Goal: Task Accomplishment & Management: Manage account settings

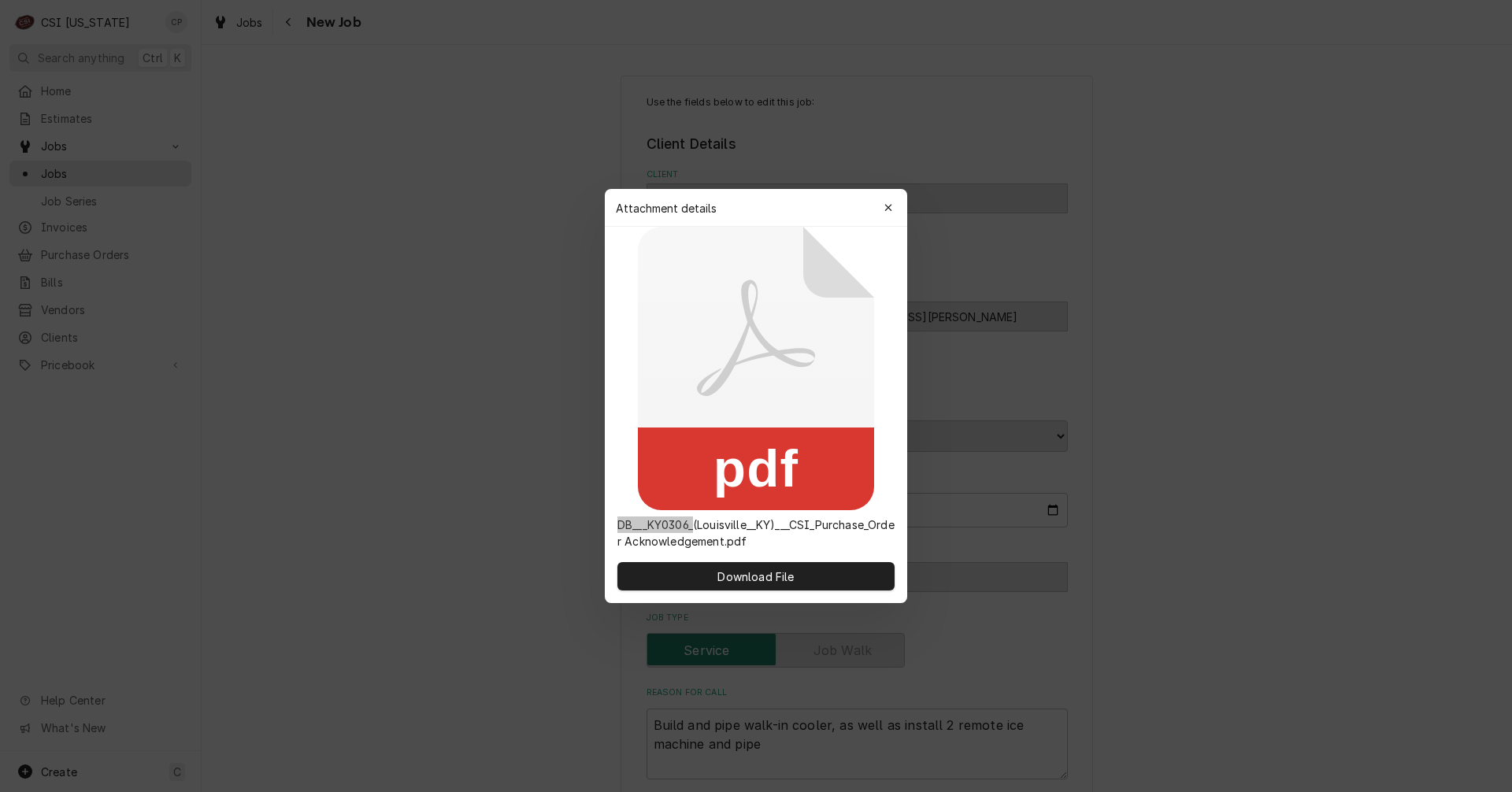
scroll to position [1001, 0]
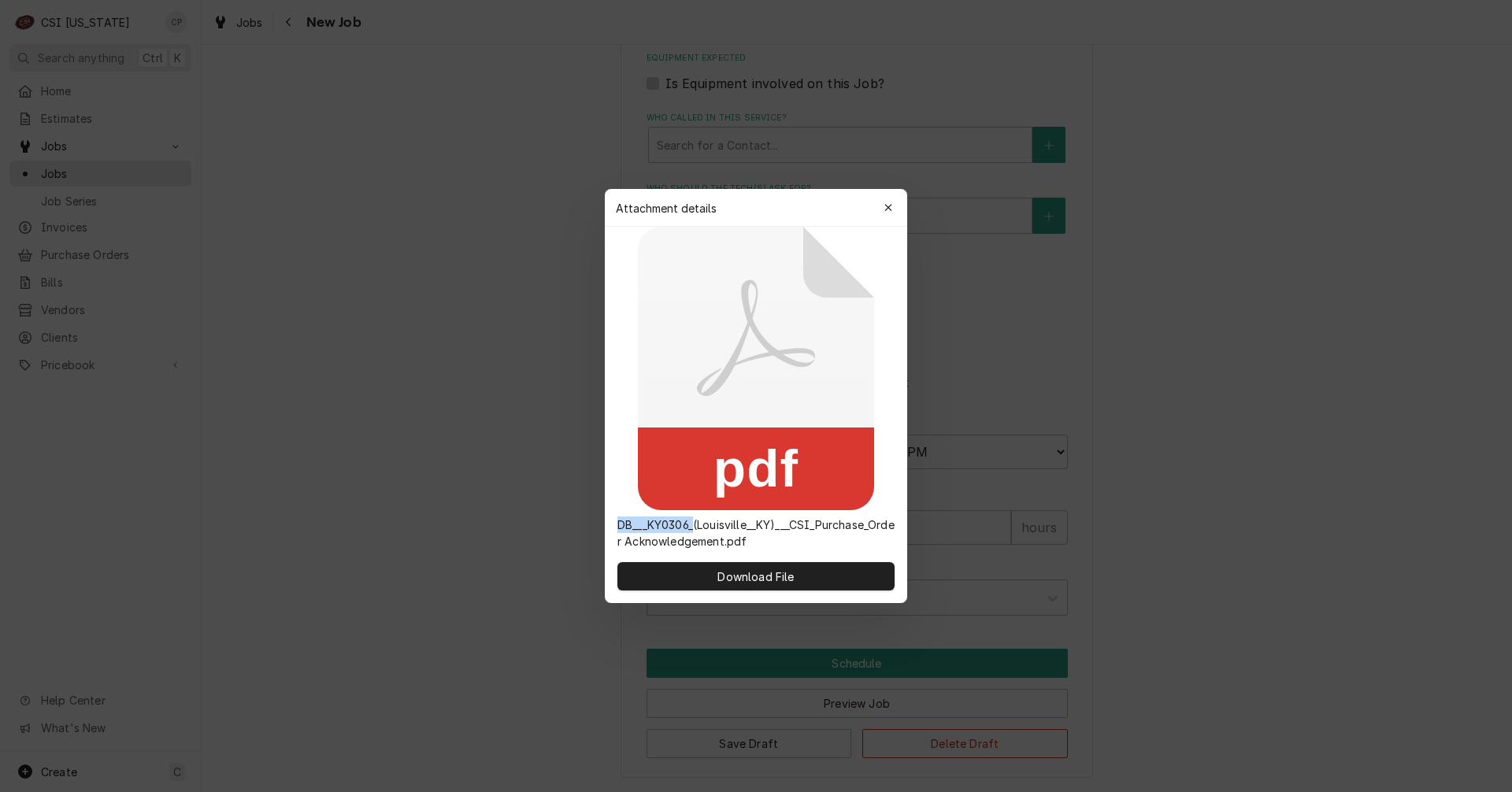
click at [883, 194] on div "Attachment details Close" at bounding box center [756, 208] width 302 height 38
click at [885, 205] on icon "button" at bounding box center [888, 208] width 8 height 11
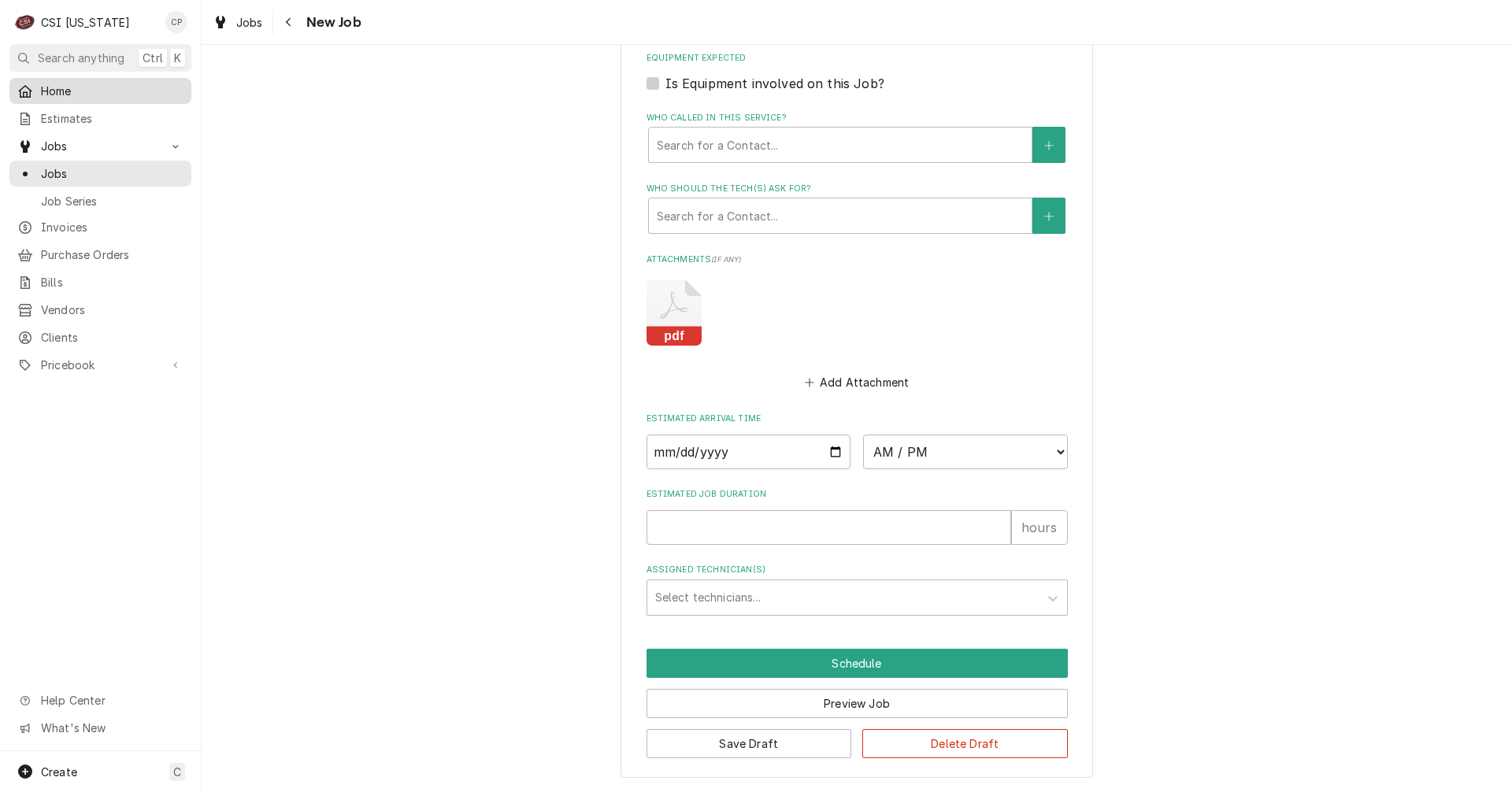
click at [65, 89] on span "Home" at bounding box center [111, 91] width 142 height 17
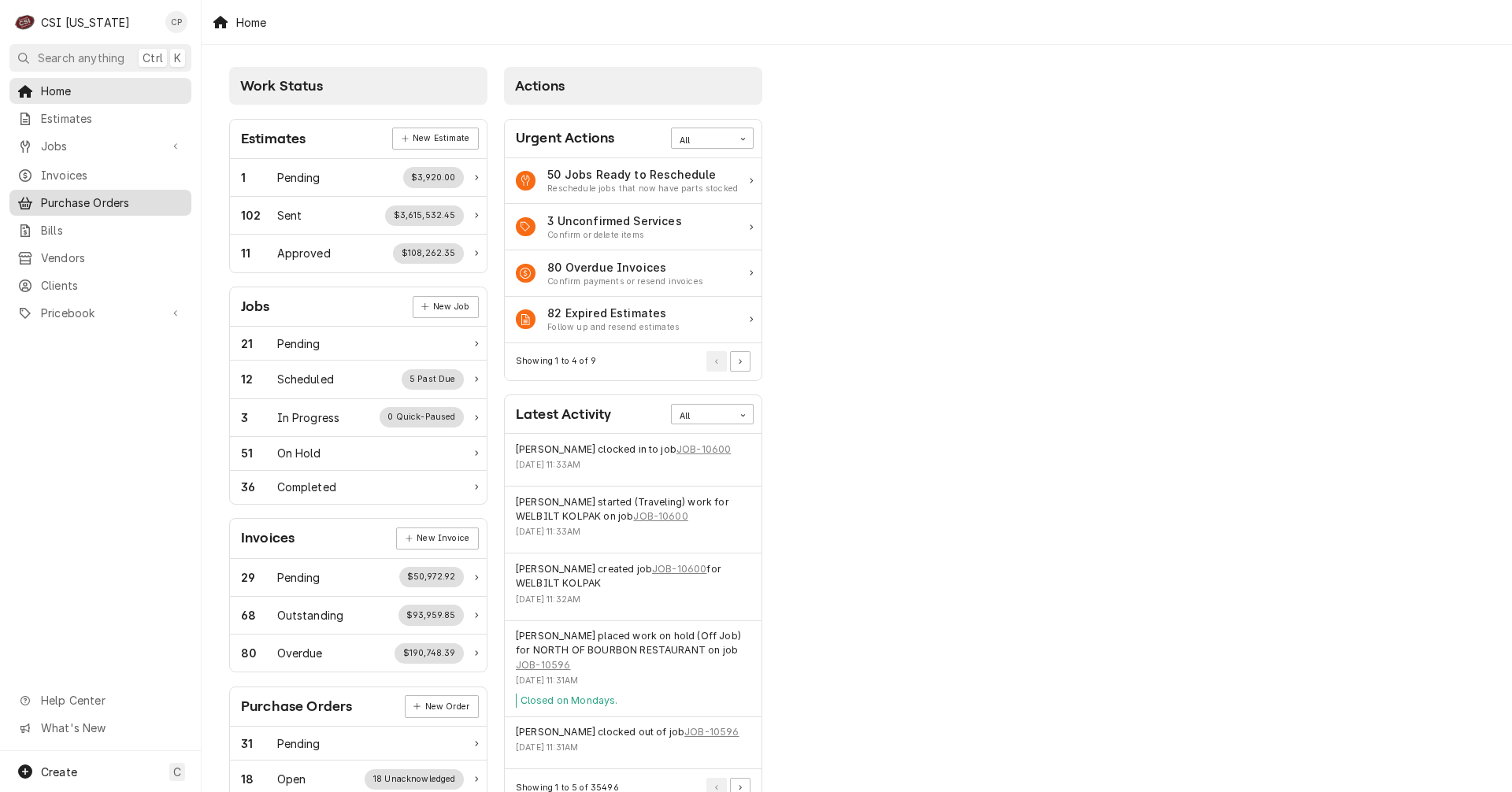
click at [115, 199] on span "Purchase Orders" at bounding box center [111, 202] width 142 height 17
click at [114, 199] on span "Purchase Orders" at bounding box center [111, 202] width 142 height 17
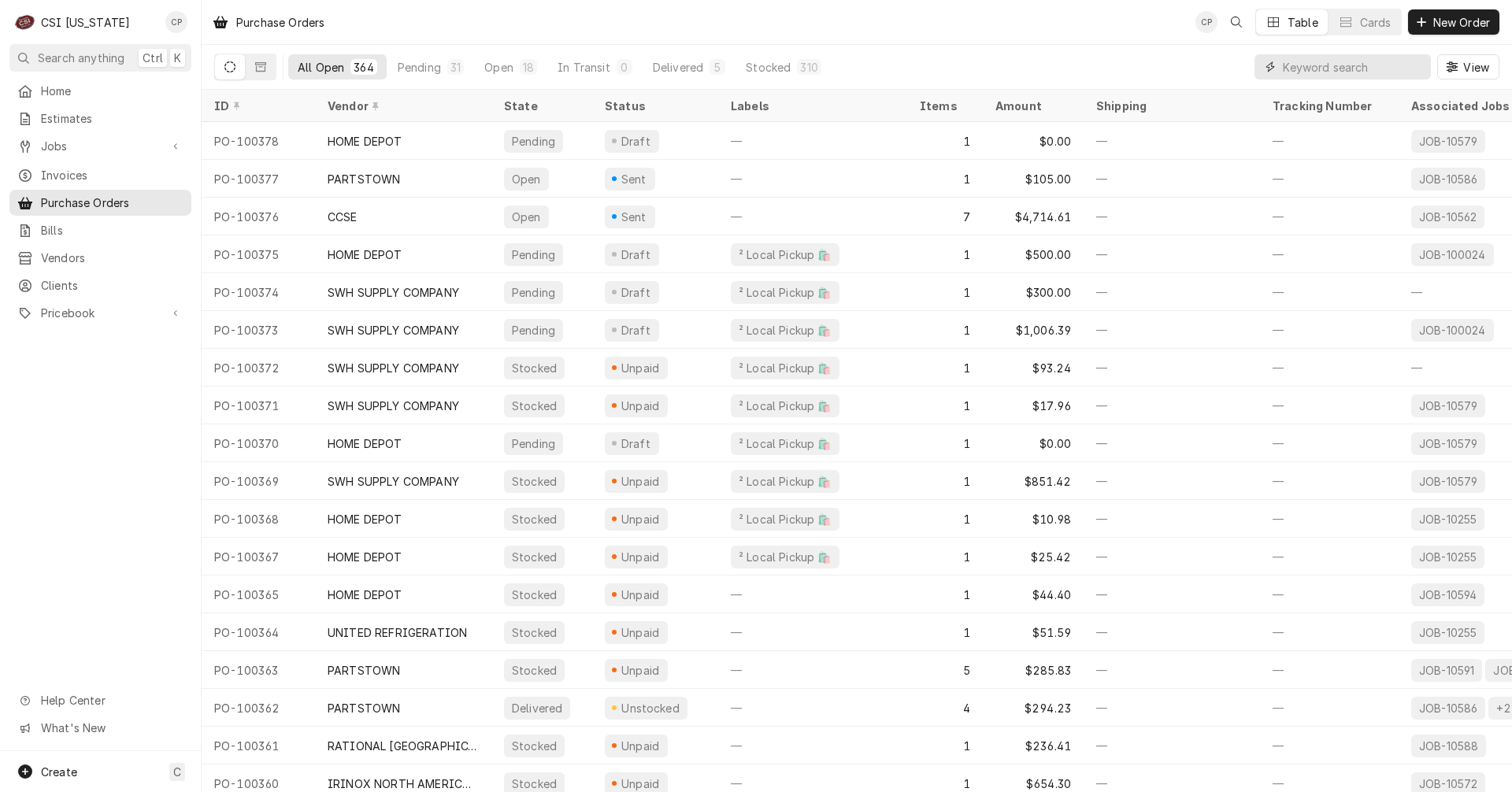
click at [1340, 65] on input "Dynamic Content Wrapper" at bounding box center [1352, 67] width 140 height 25
click at [1460, 22] on span "New Order" at bounding box center [1461, 23] width 63 height 17
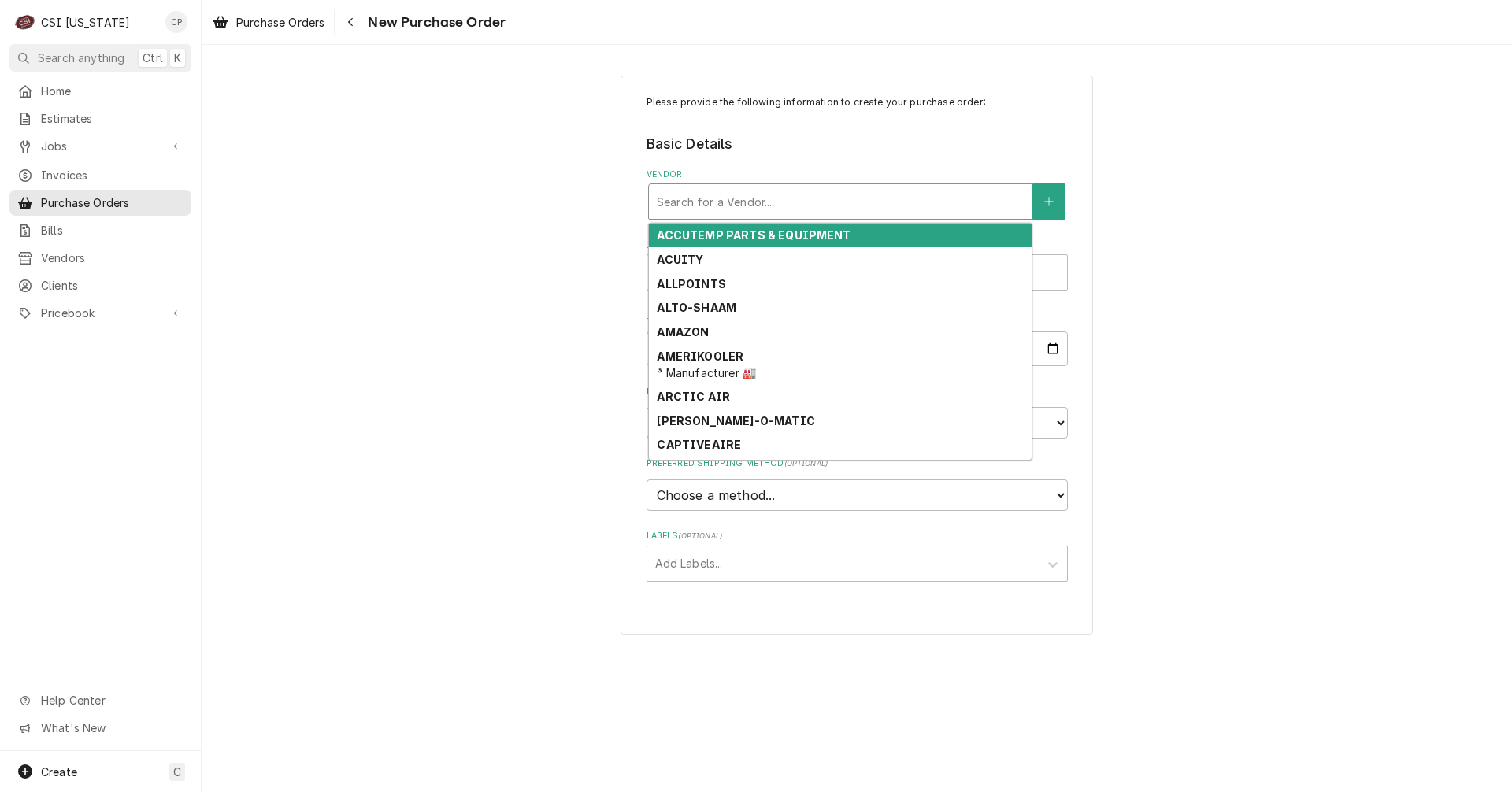
drag, startPoint x: 681, startPoint y: 205, endPoint x: 691, endPoint y: 200, distance: 11.2
click at [685, 203] on div "Vendor" at bounding box center [839, 202] width 366 height 28
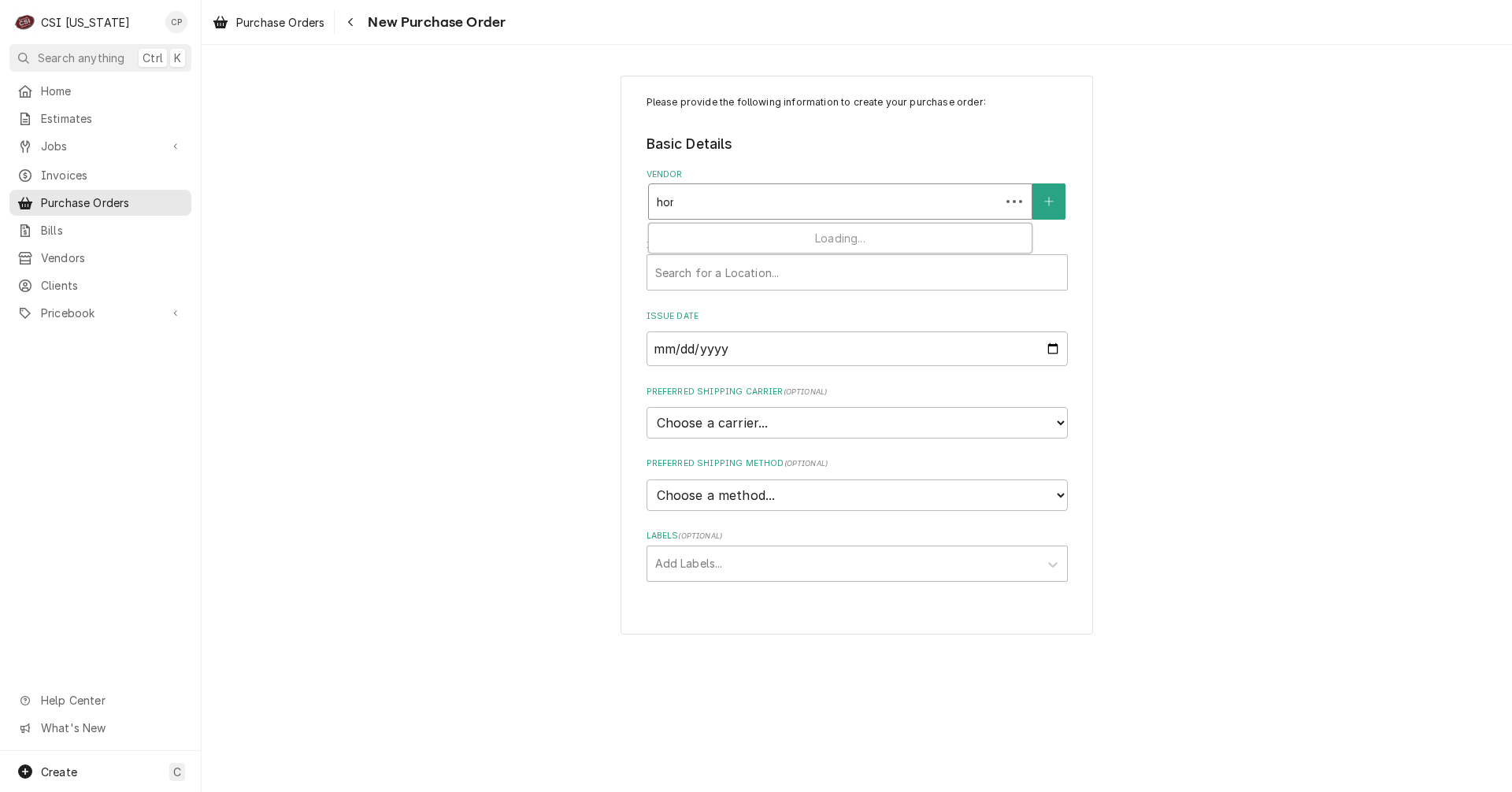
type input "home"
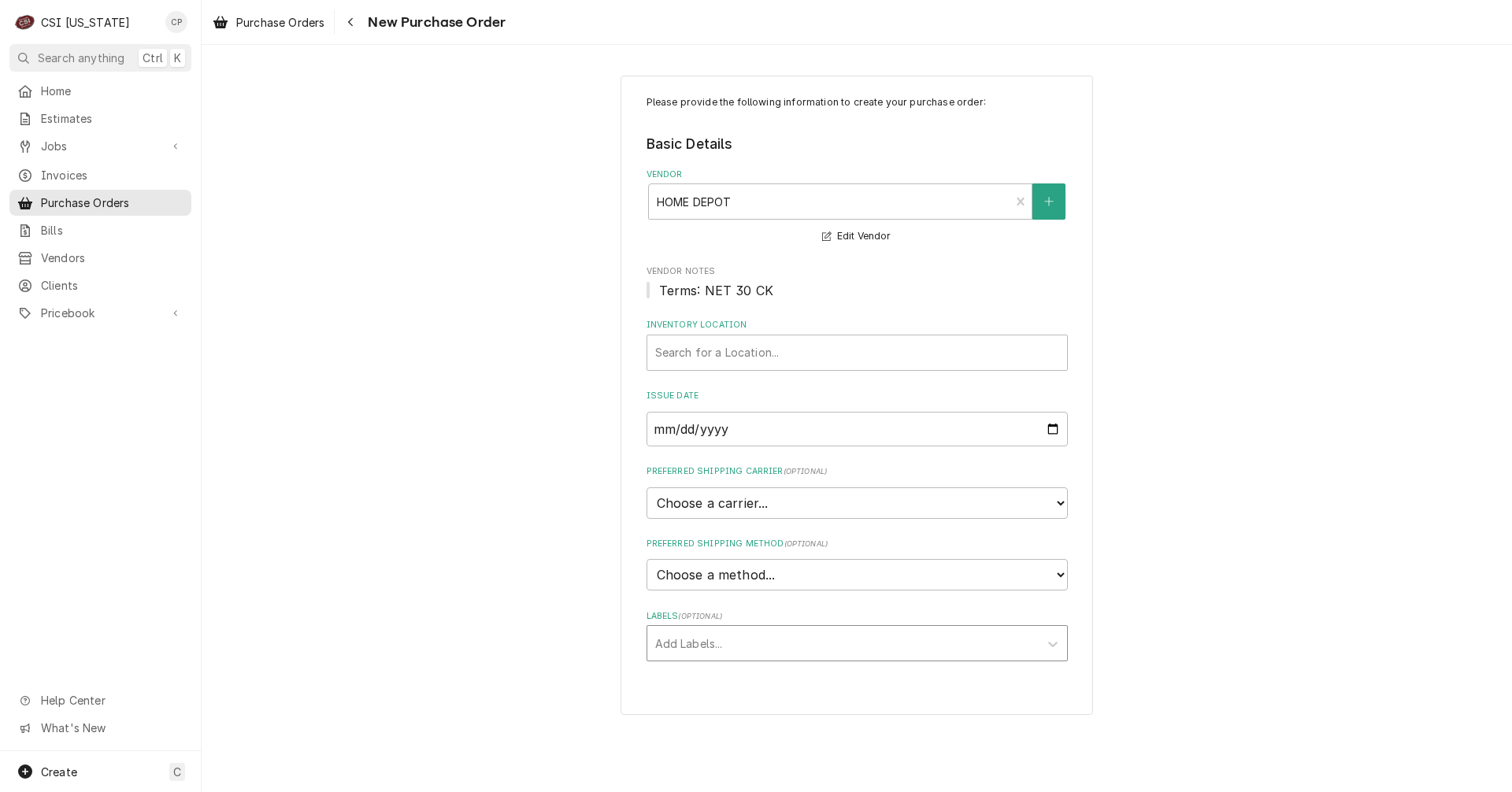
click at [691, 648] on div "Labels" at bounding box center [842, 643] width 376 height 28
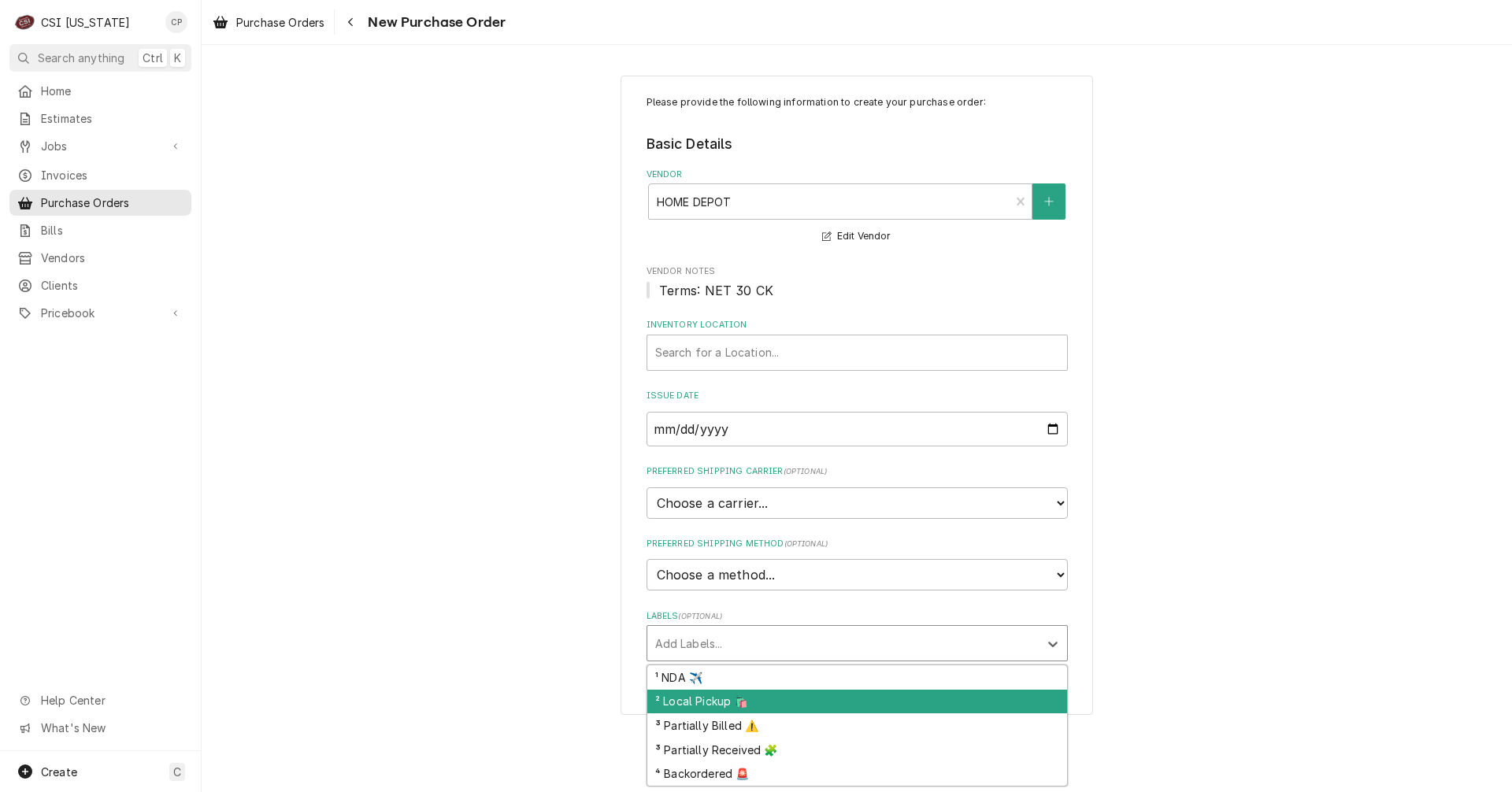
click at [715, 703] on div "² Local Pickup 🛍️" at bounding box center [856, 702] width 419 height 24
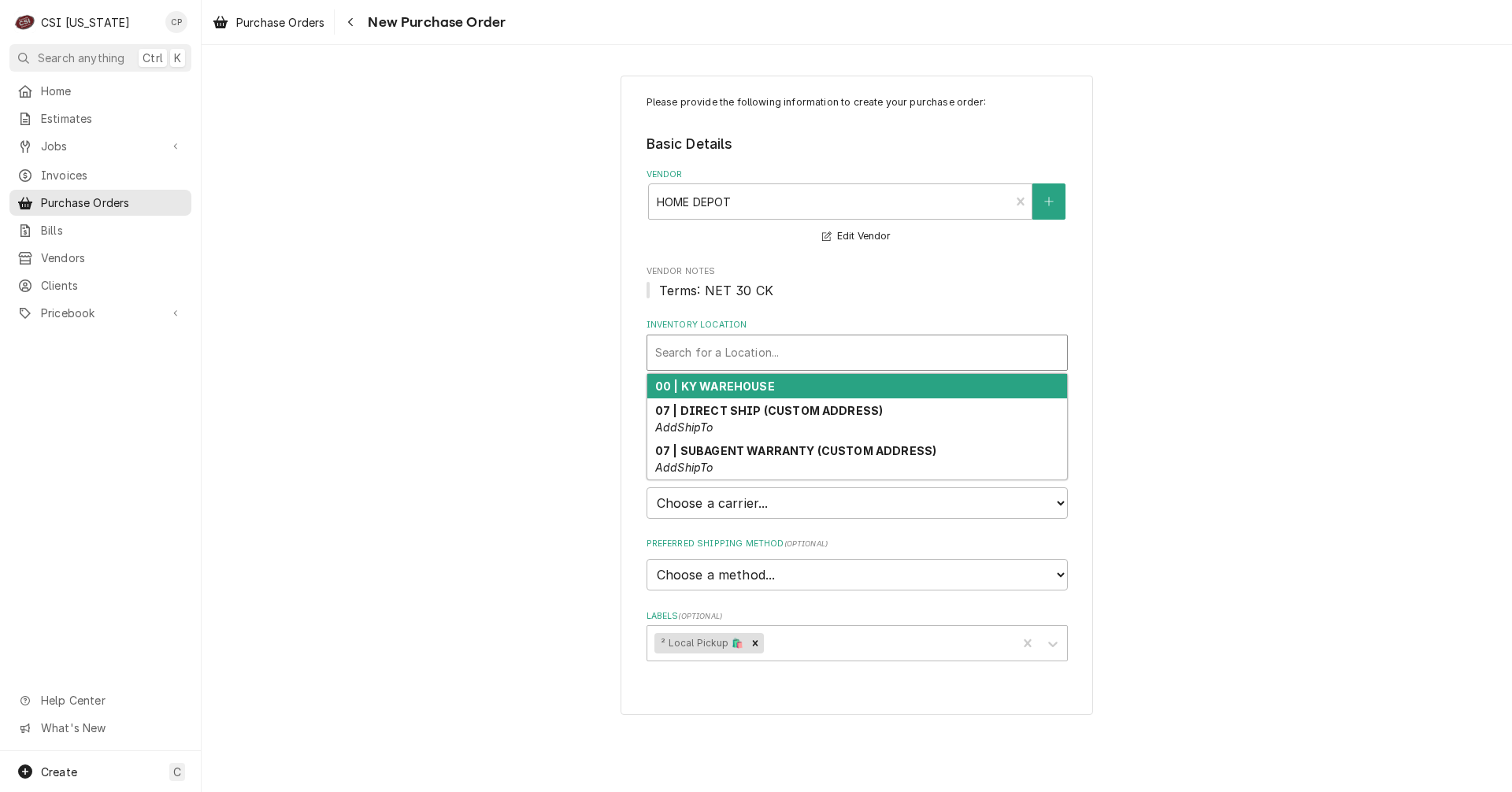
click at [714, 349] on div "Inventory Location" at bounding box center [856, 352] width 404 height 28
click at [717, 386] on strong "00 | KY WAREHOUSE" at bounding box center [714, 386] width 120 height 13
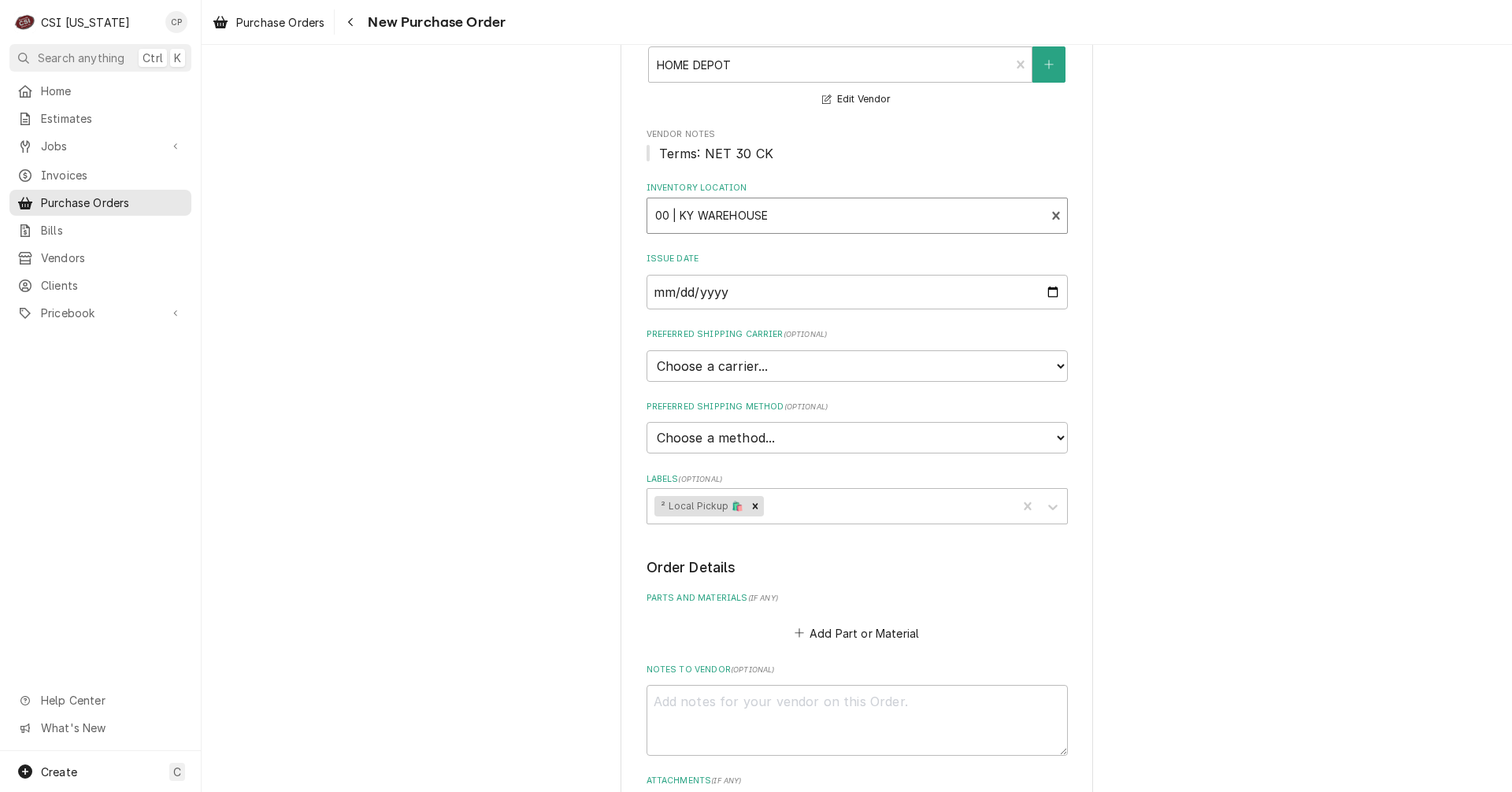
scroll to position [392, 0]
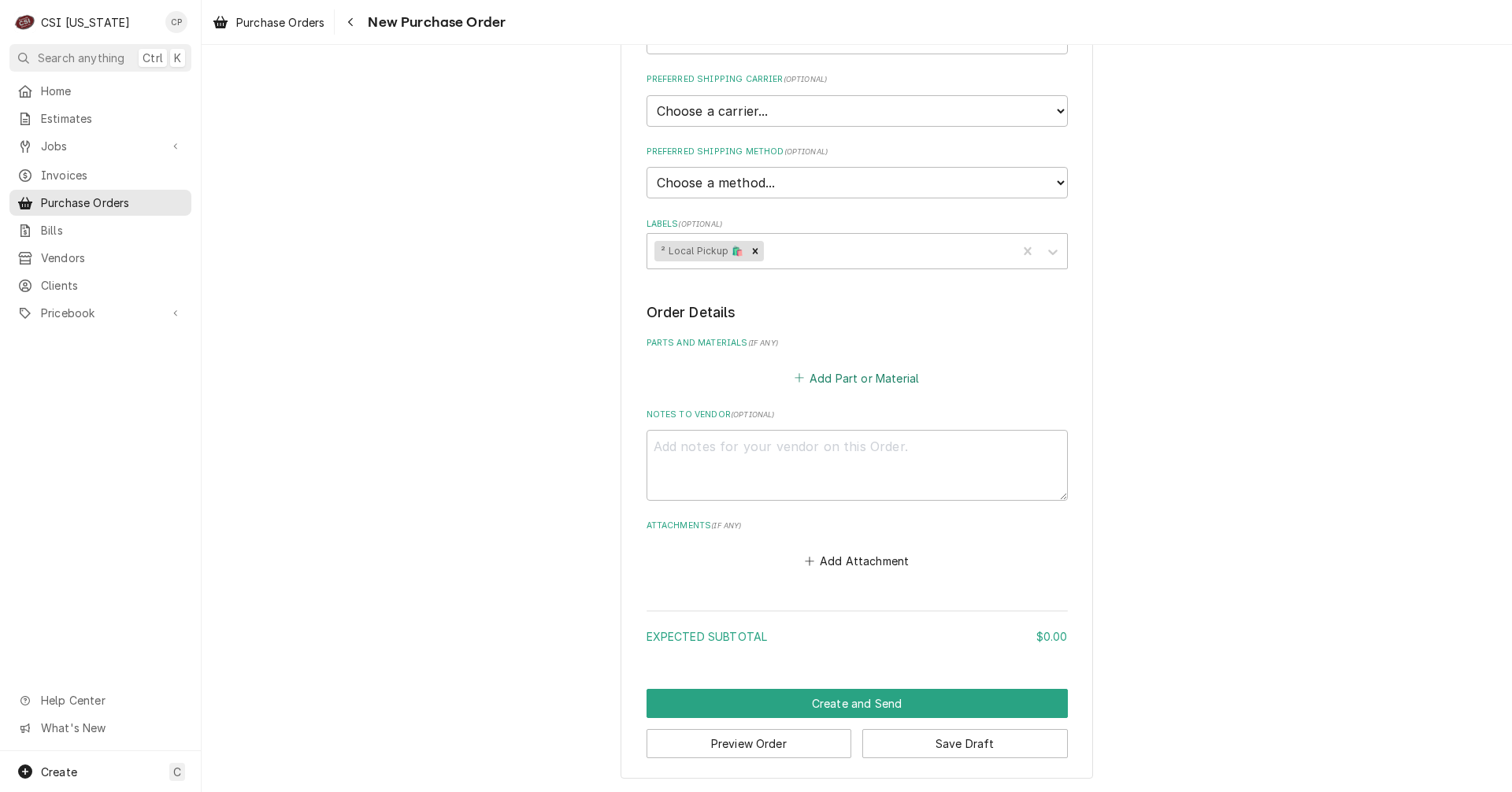
click at [885, 380] on button "Add Part or Material" at bounding box center [856, 377] width 130 height 22
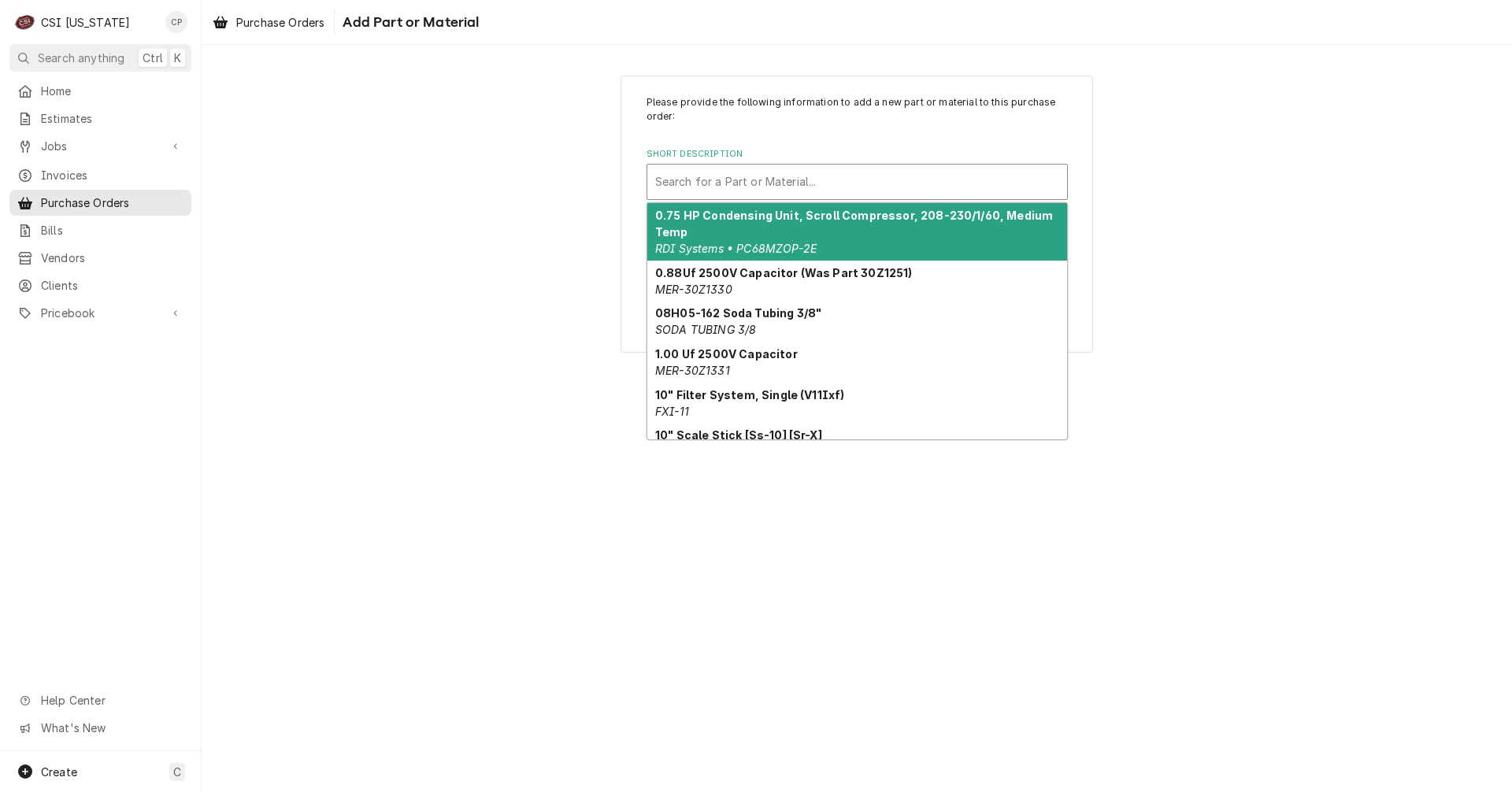
click at [818, 186] on div "Short Description" at bounding box center [856, 182] width 404 height 28
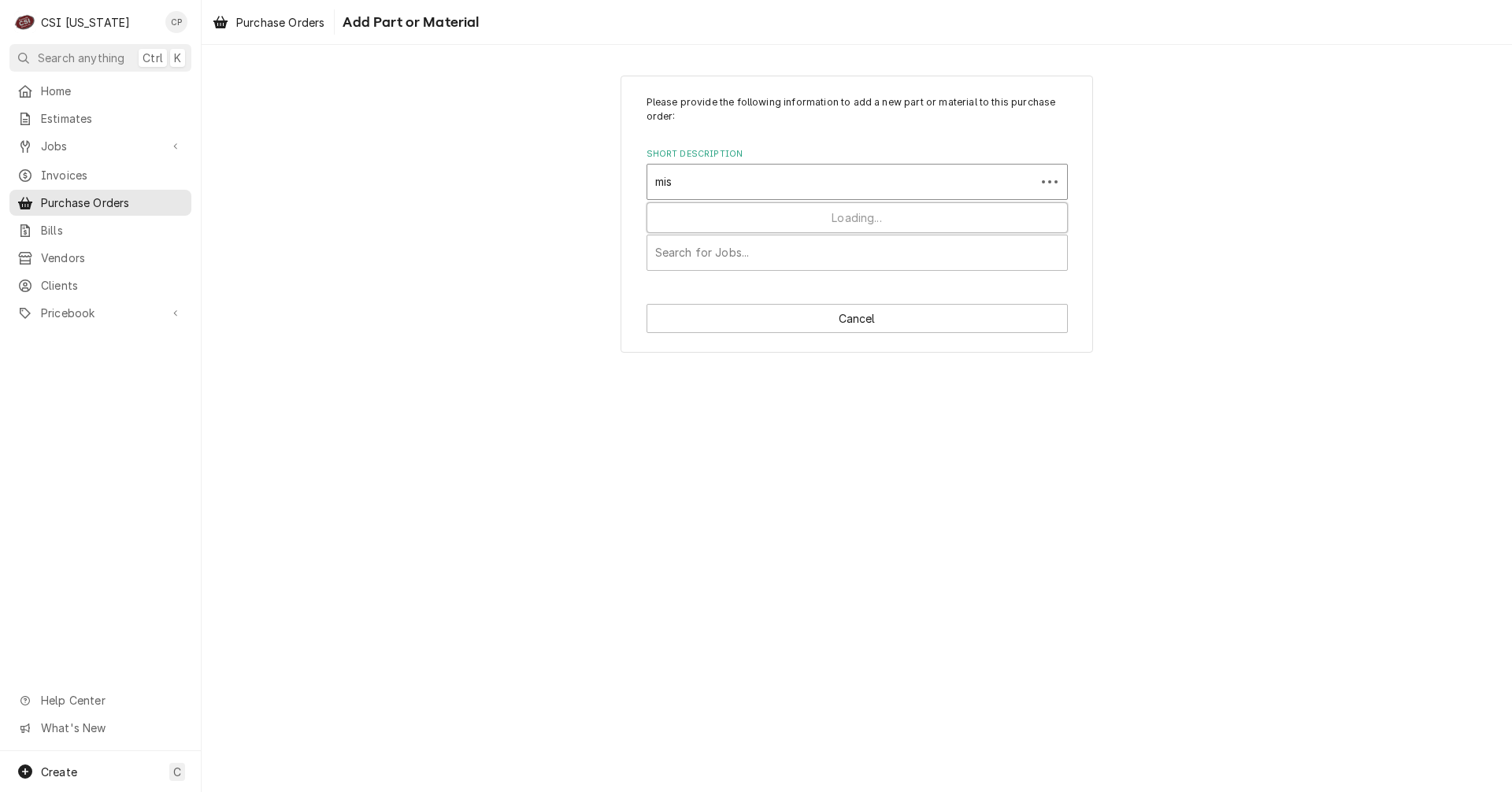
type input "misc"
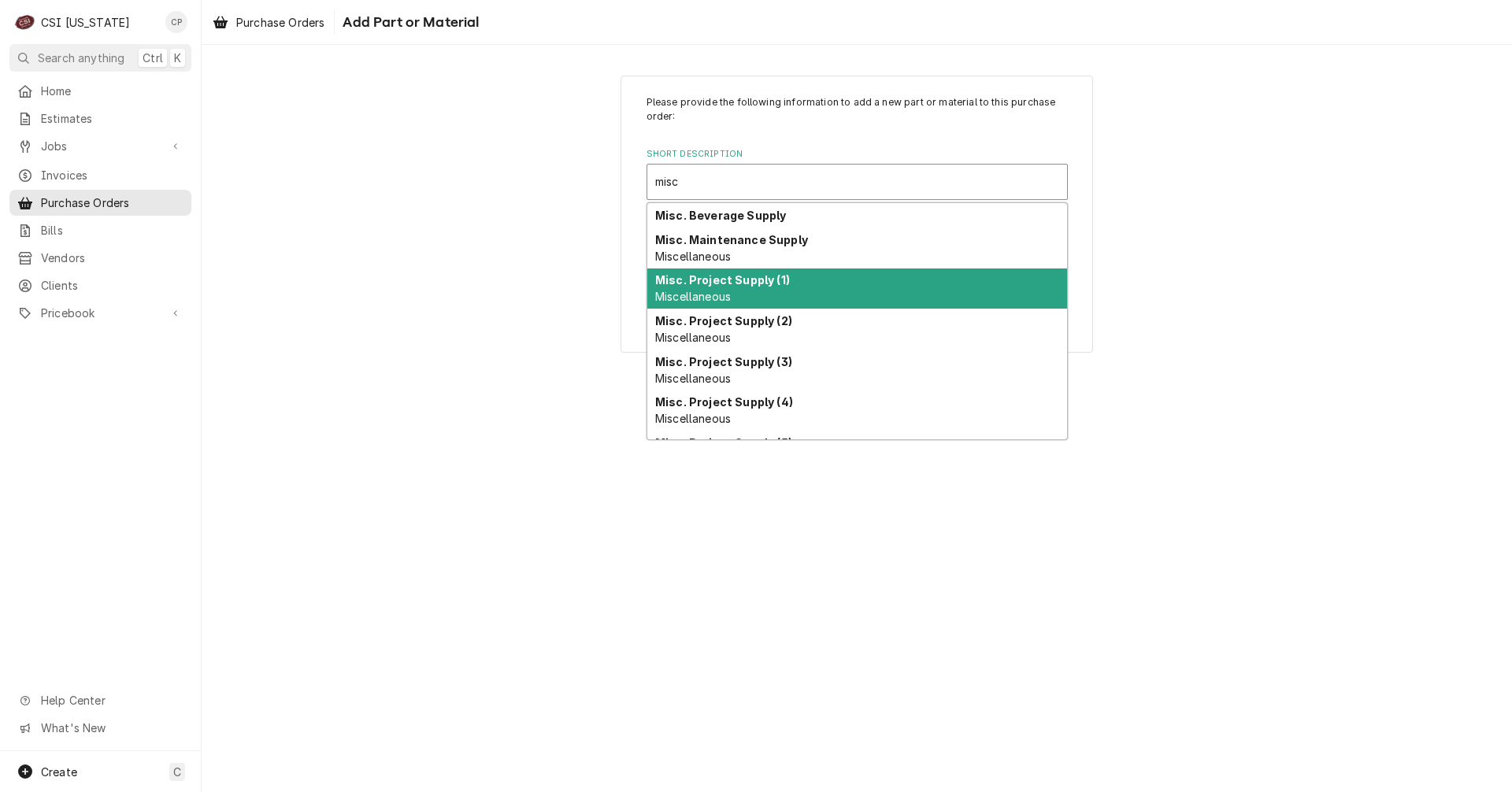
click at [739, 286] on strong "Misc. Project Supply (1)" at bounding box center [722, 280] width 135 height 13
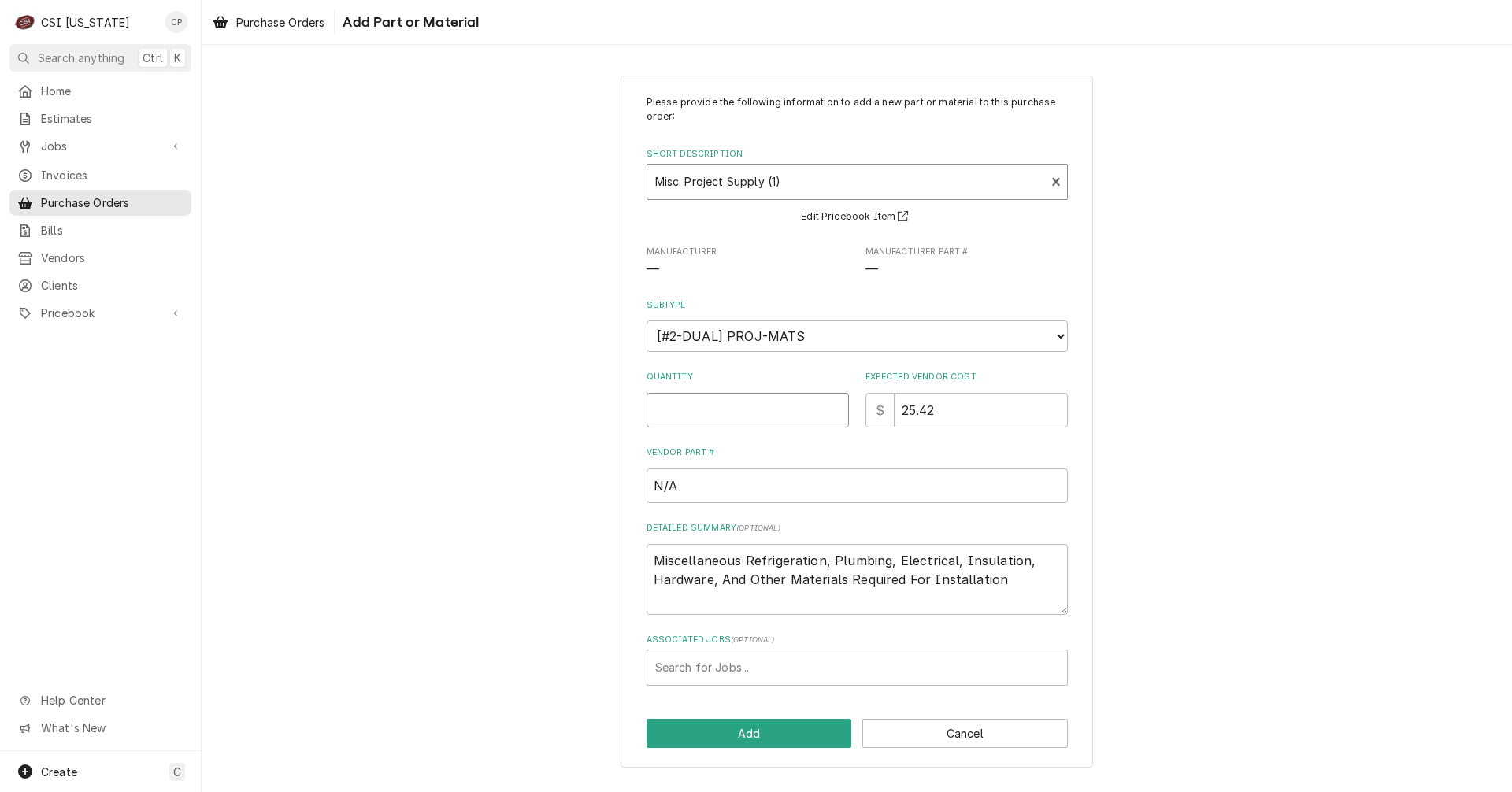
click at [779, 415] on input "Quantity" at bounding box center [747, 410] width 203 height 35
type textarea "x"
type input "1"
type textarea "x"
type input "0"
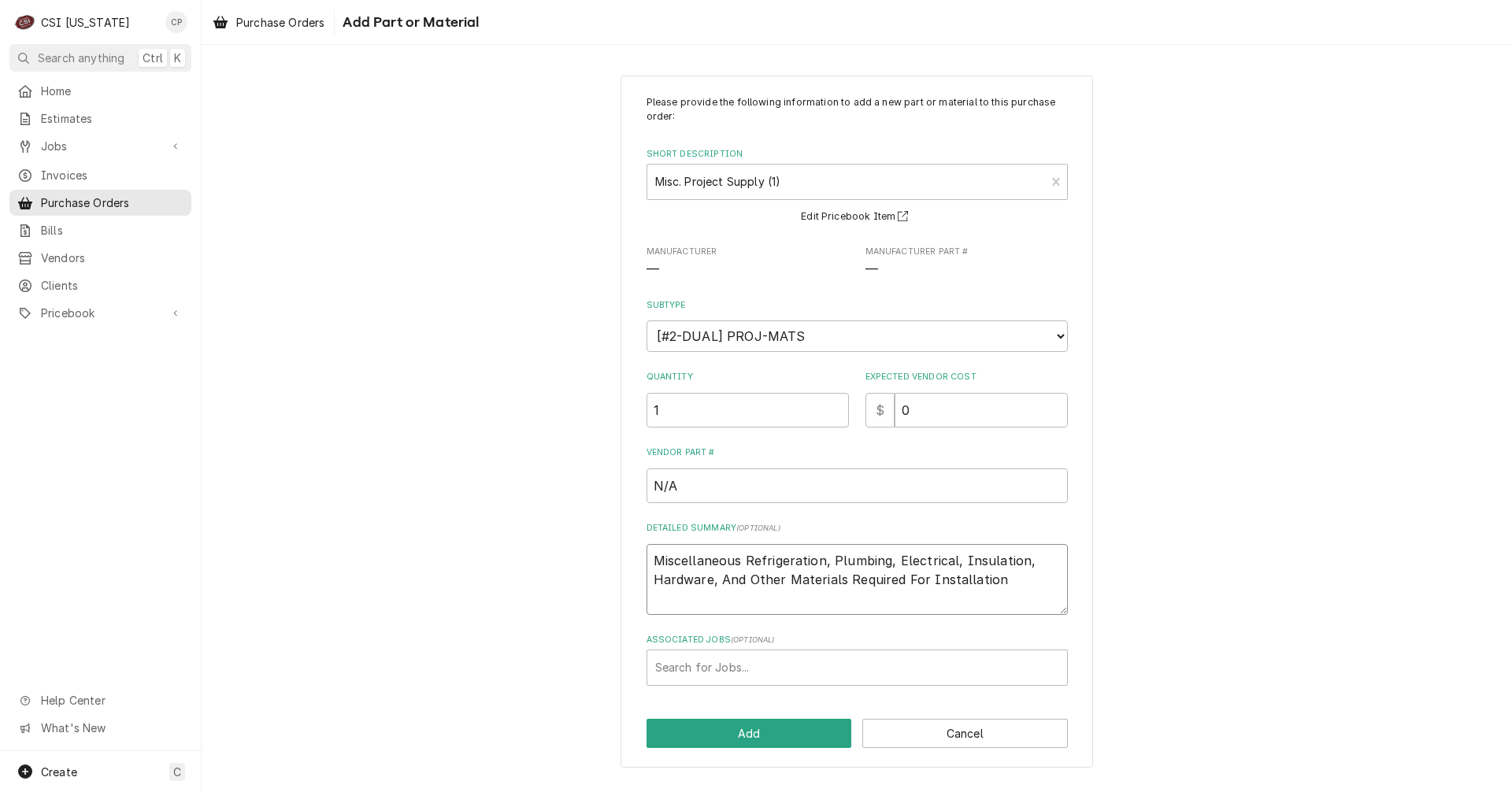
click at [762, 596] on textarea "Miscellaneous Refrigeration, Plumbing, Electrical, Insulation, Hardware, And Ot…" at bounding box center [856, 579] width 421 height 71
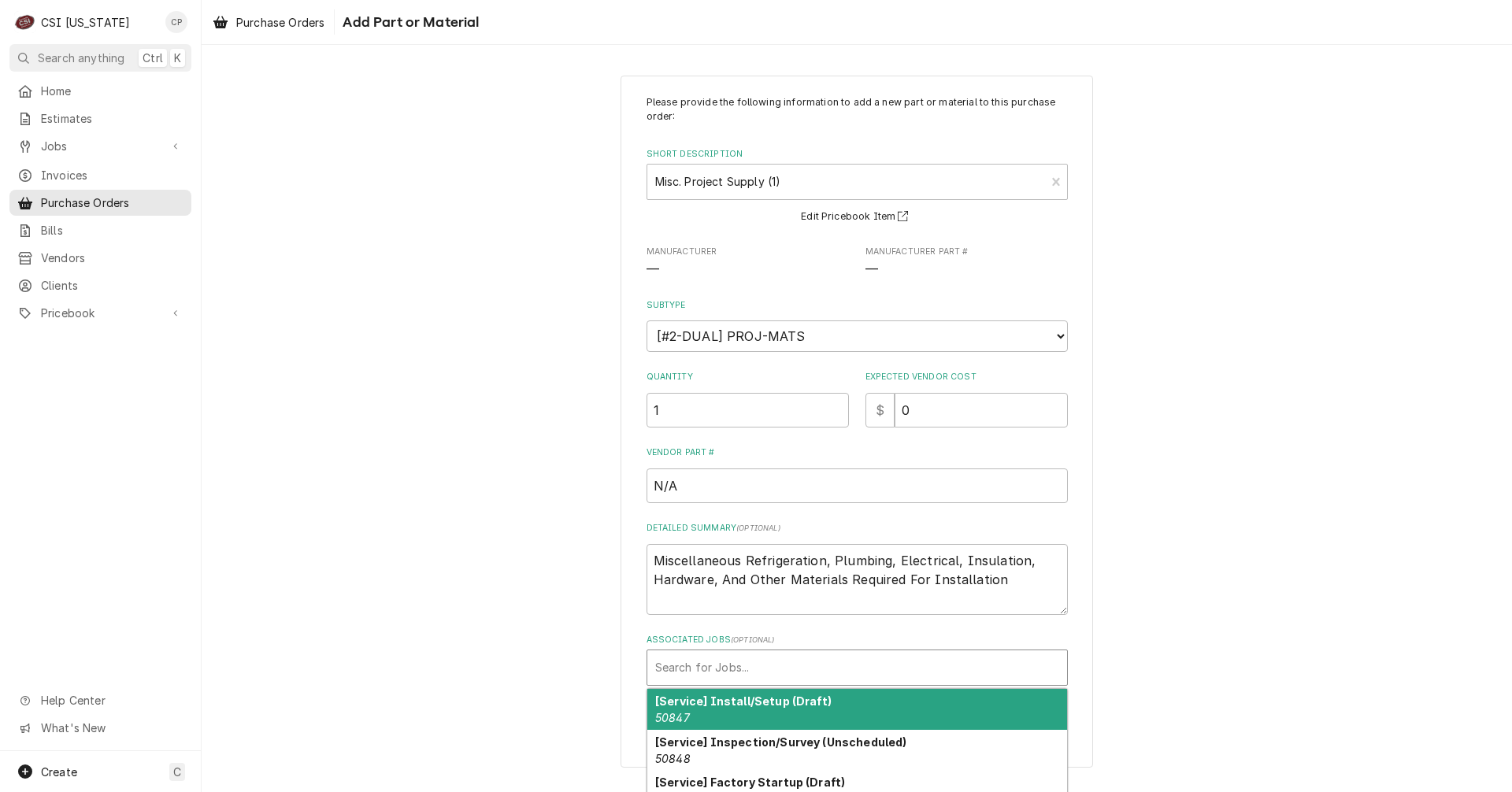
click at [724, 669] on div "Associated Jobs" at bounding box center [856, 668] width 404 height 28
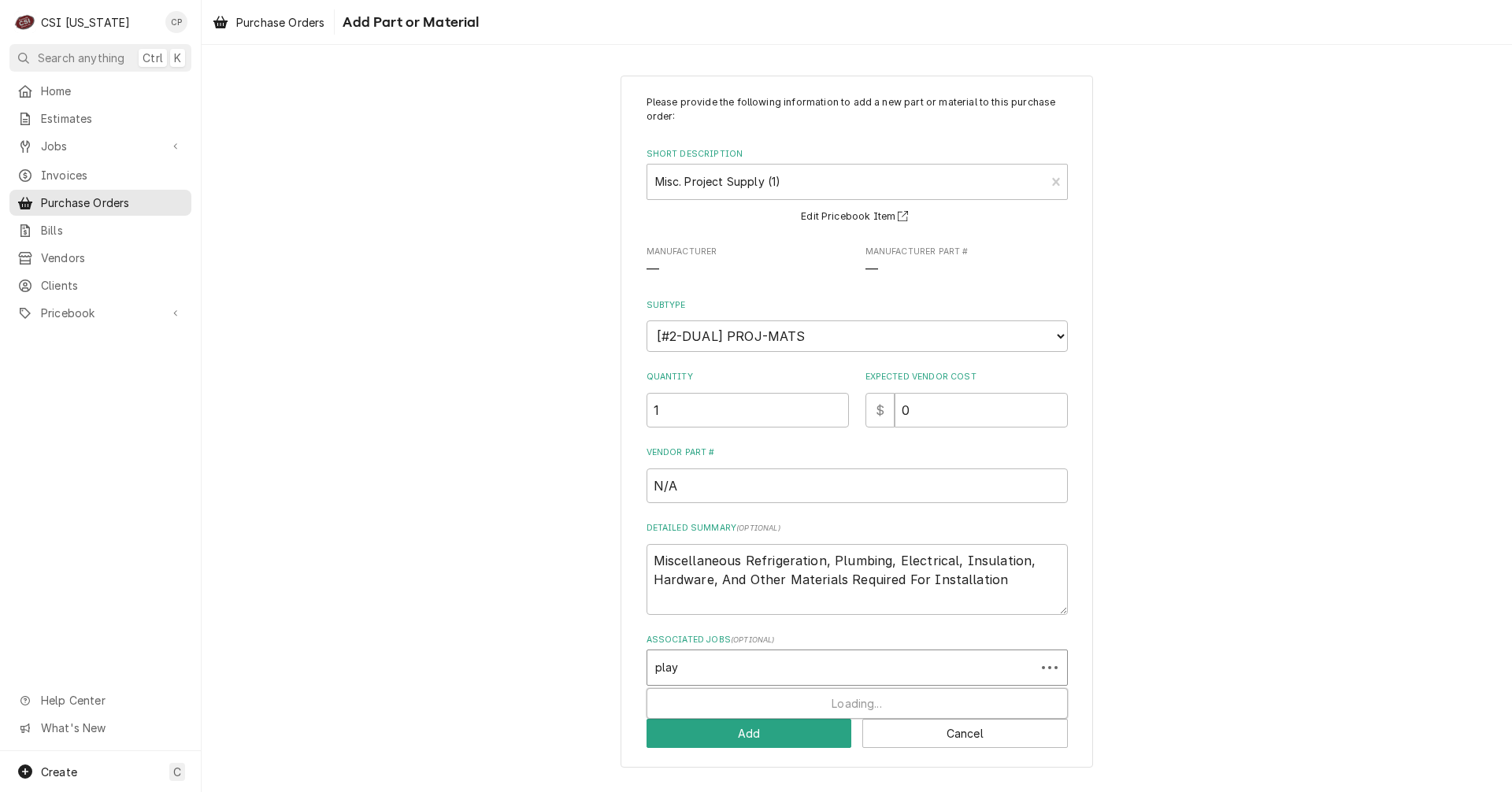
type input "playa"
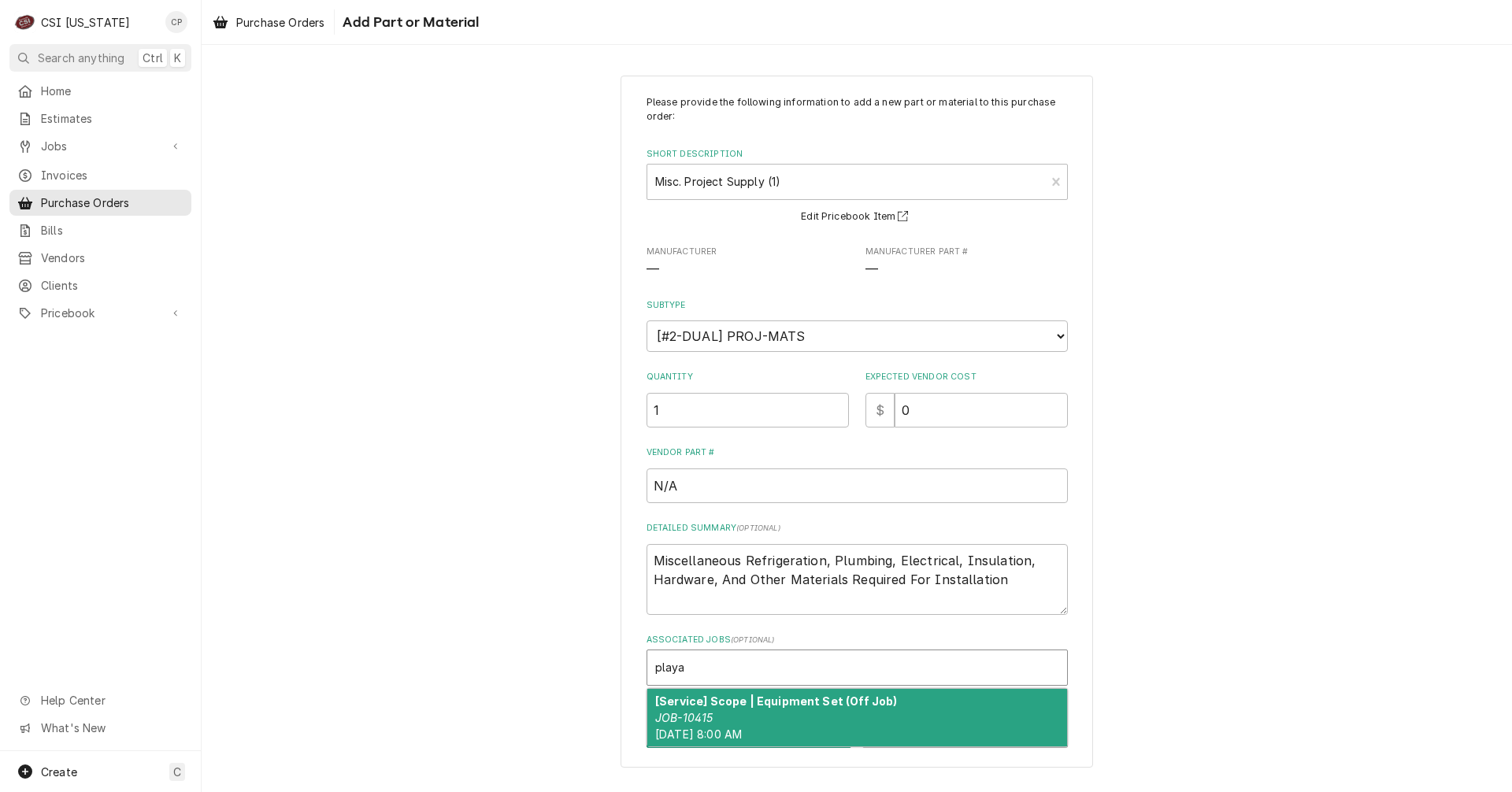
click at [851, 721] on div "[Service] Scope | Equipment Set (Off Job) JOB-10415 Wed, Sep 3rd, 2025 - 8:00 AM" at bounding box center [856, 717] width 419 height 57
type textarea "x"
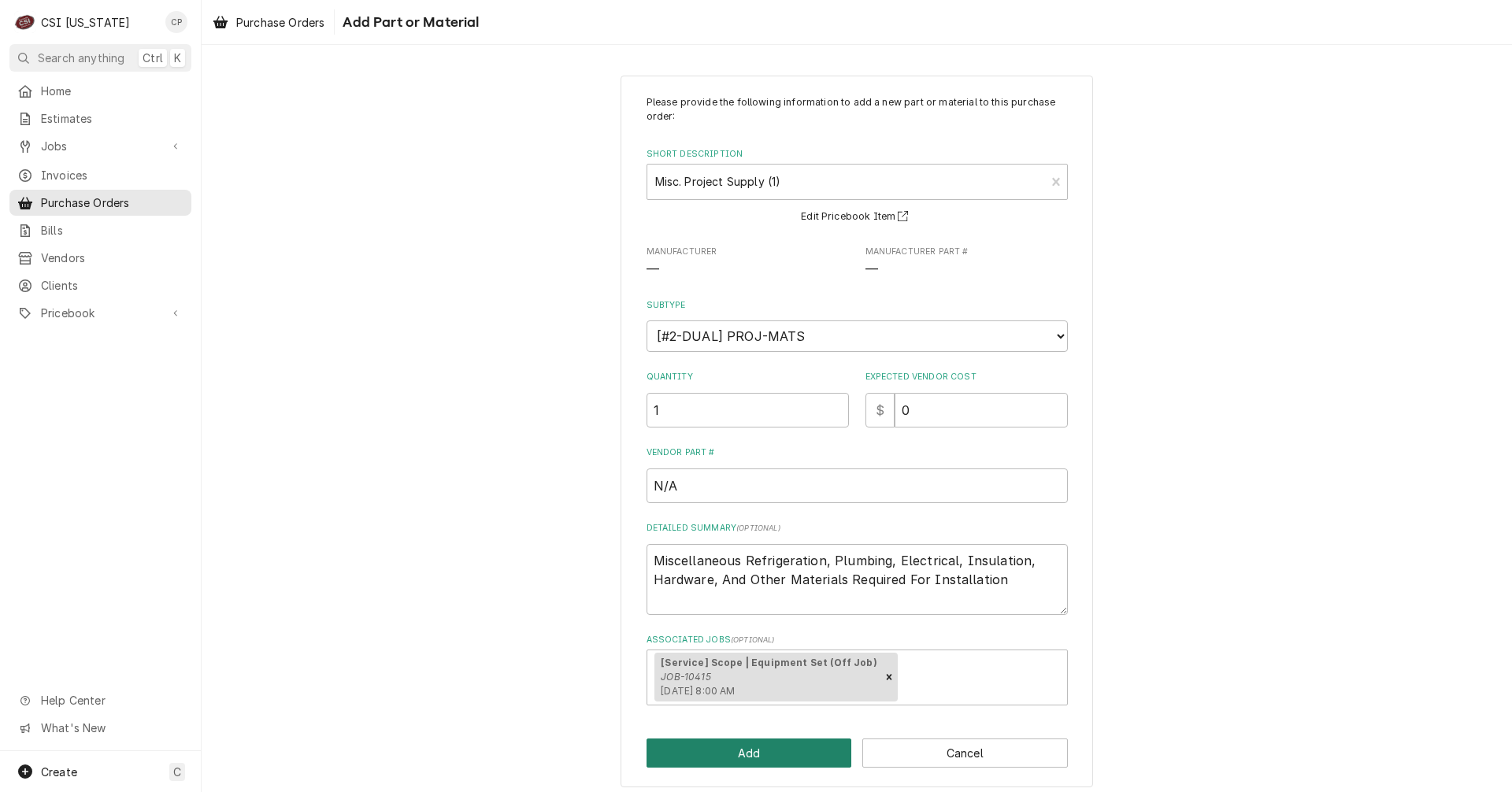
click at [761, 759] on button "Add" at bounding box center [749, 752] width 205 height 29
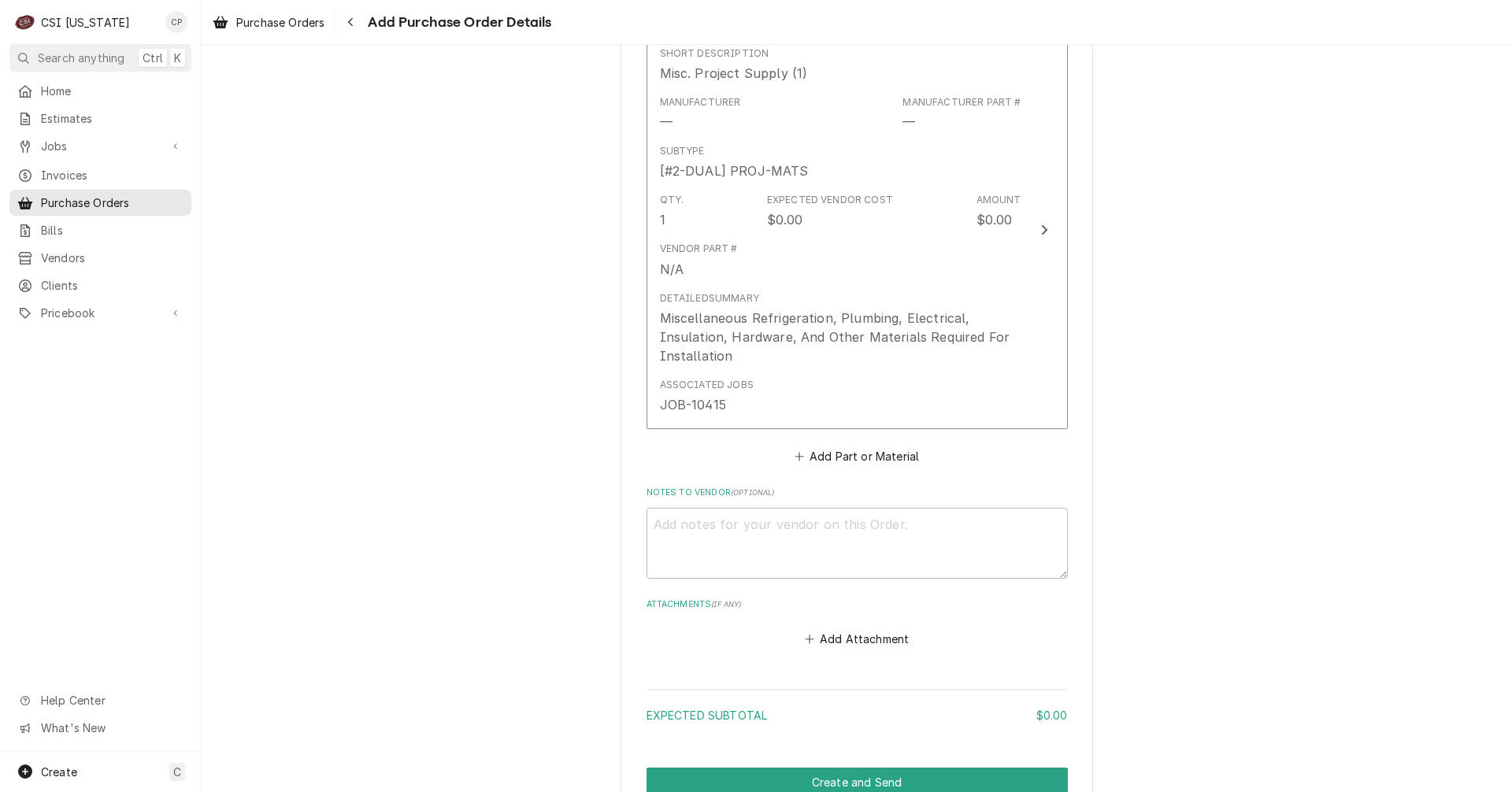
scroll to position [798, 0]
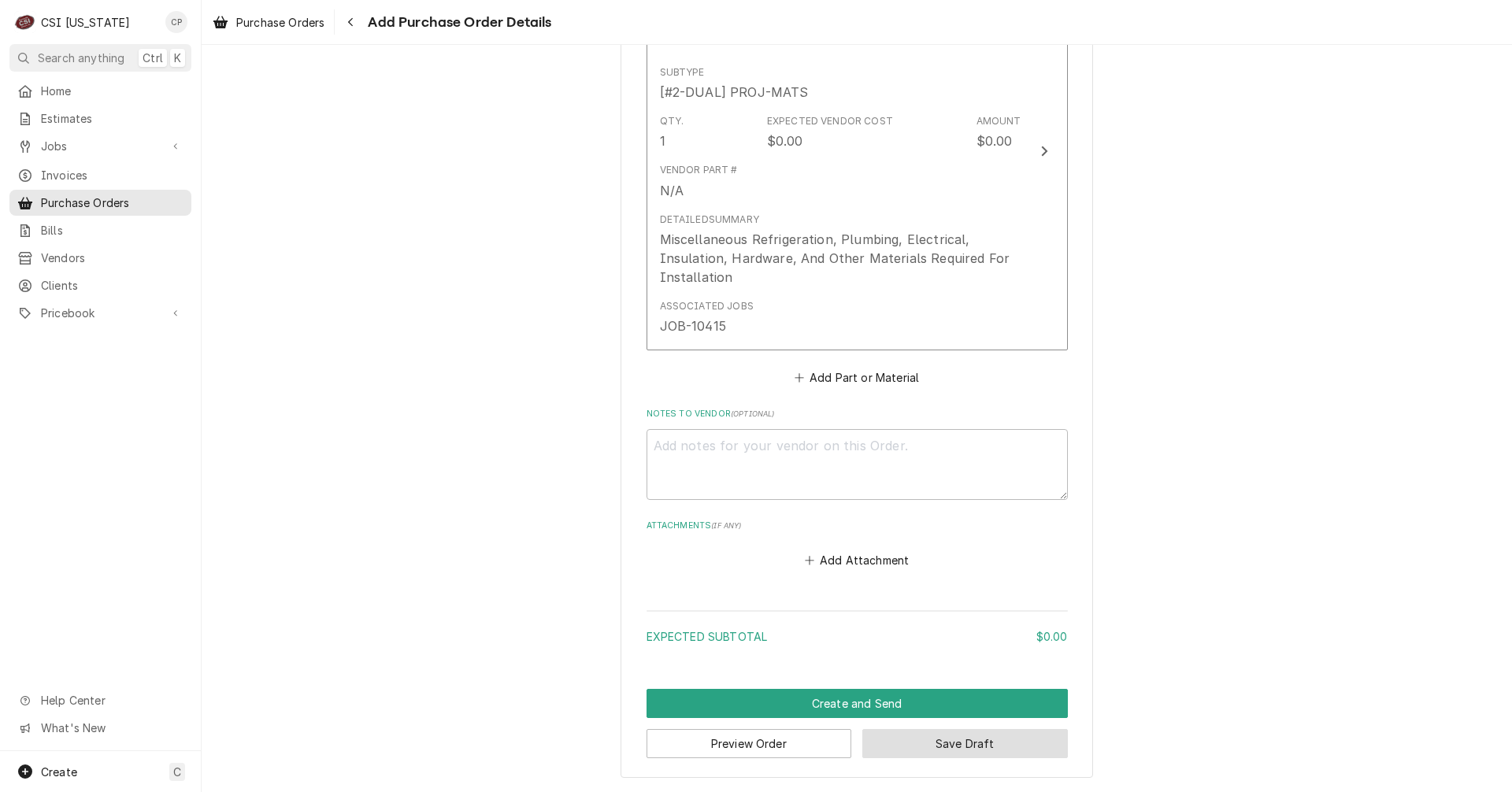
click at [948, 749] on button "Save Draft" at bounding box center [965, 743] width 205 height 29
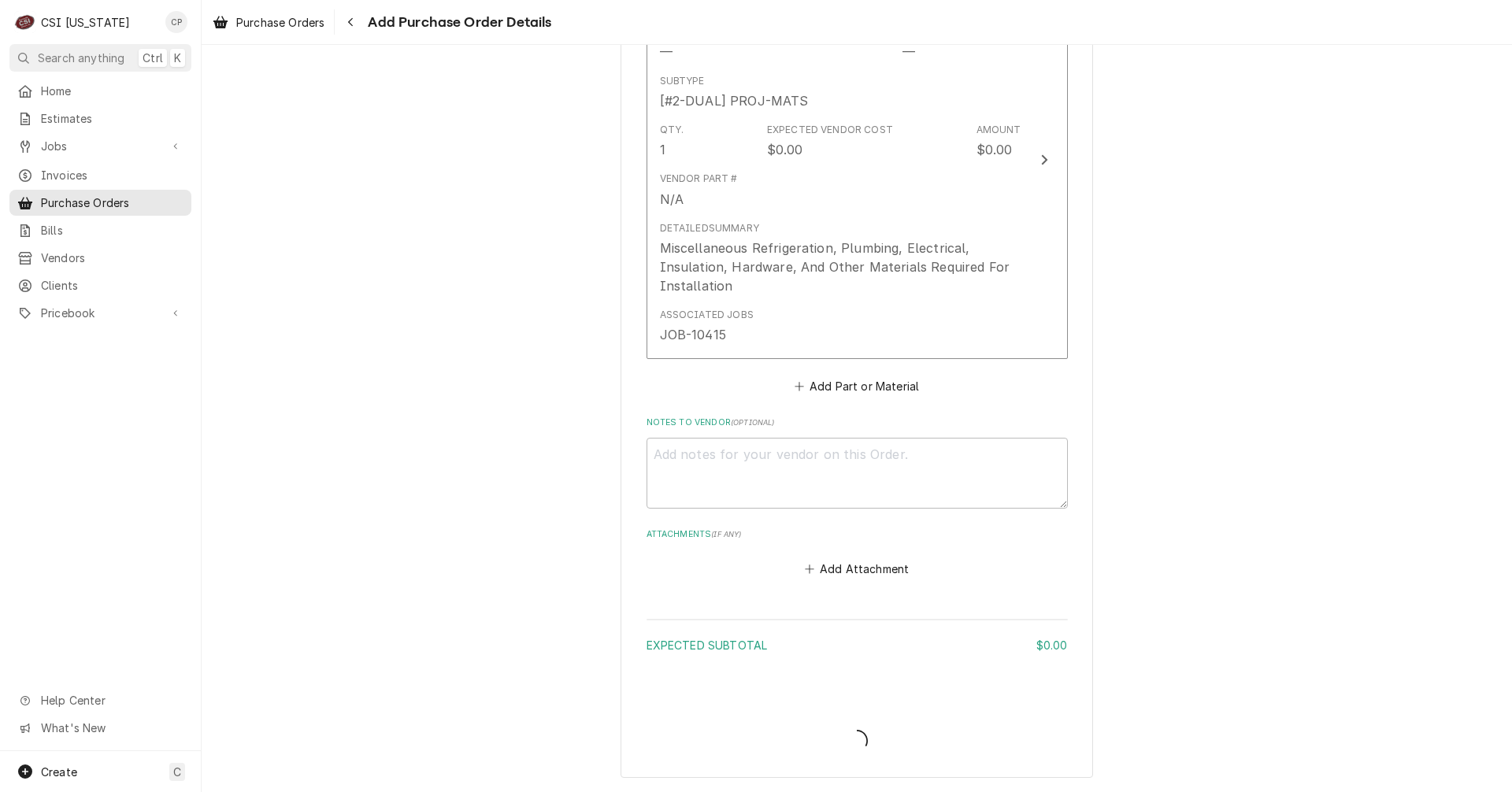
scroll to position [789, 0]
type textarea "x"
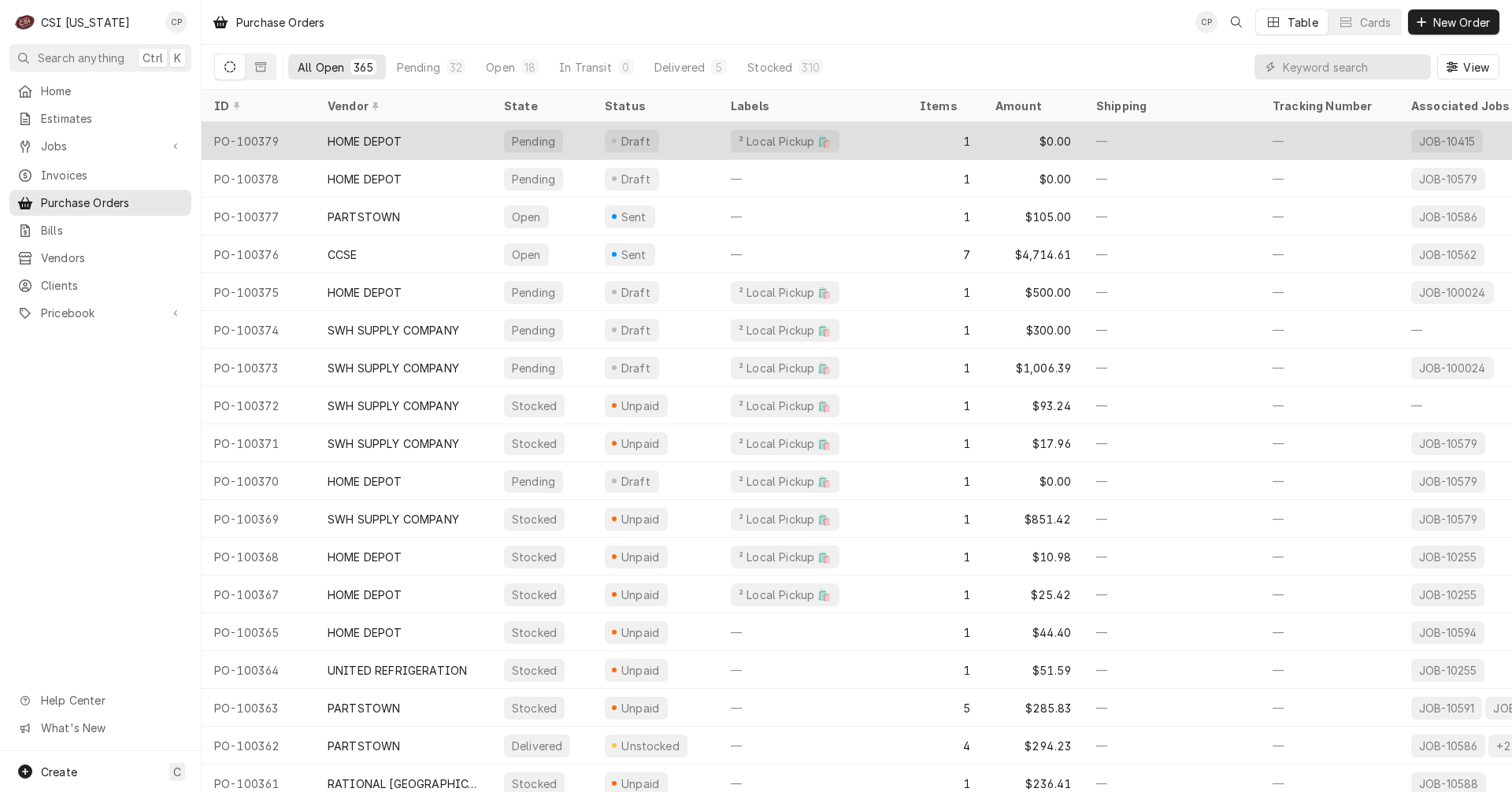
click at [429, 141] on div "HOME DEPOT" at bounding box center [402, 141] width 176 height 38
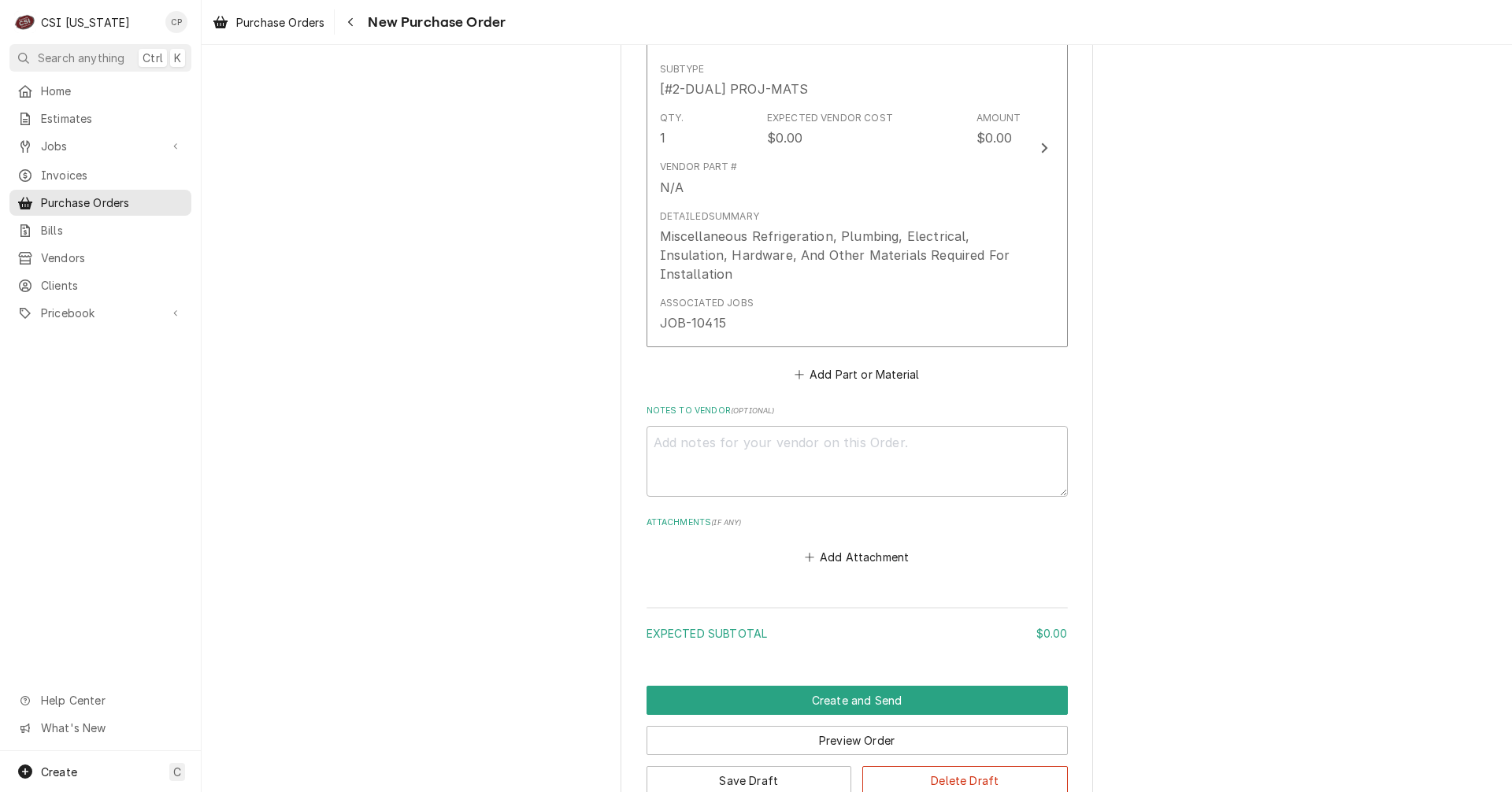
scroll to position [913, 0]
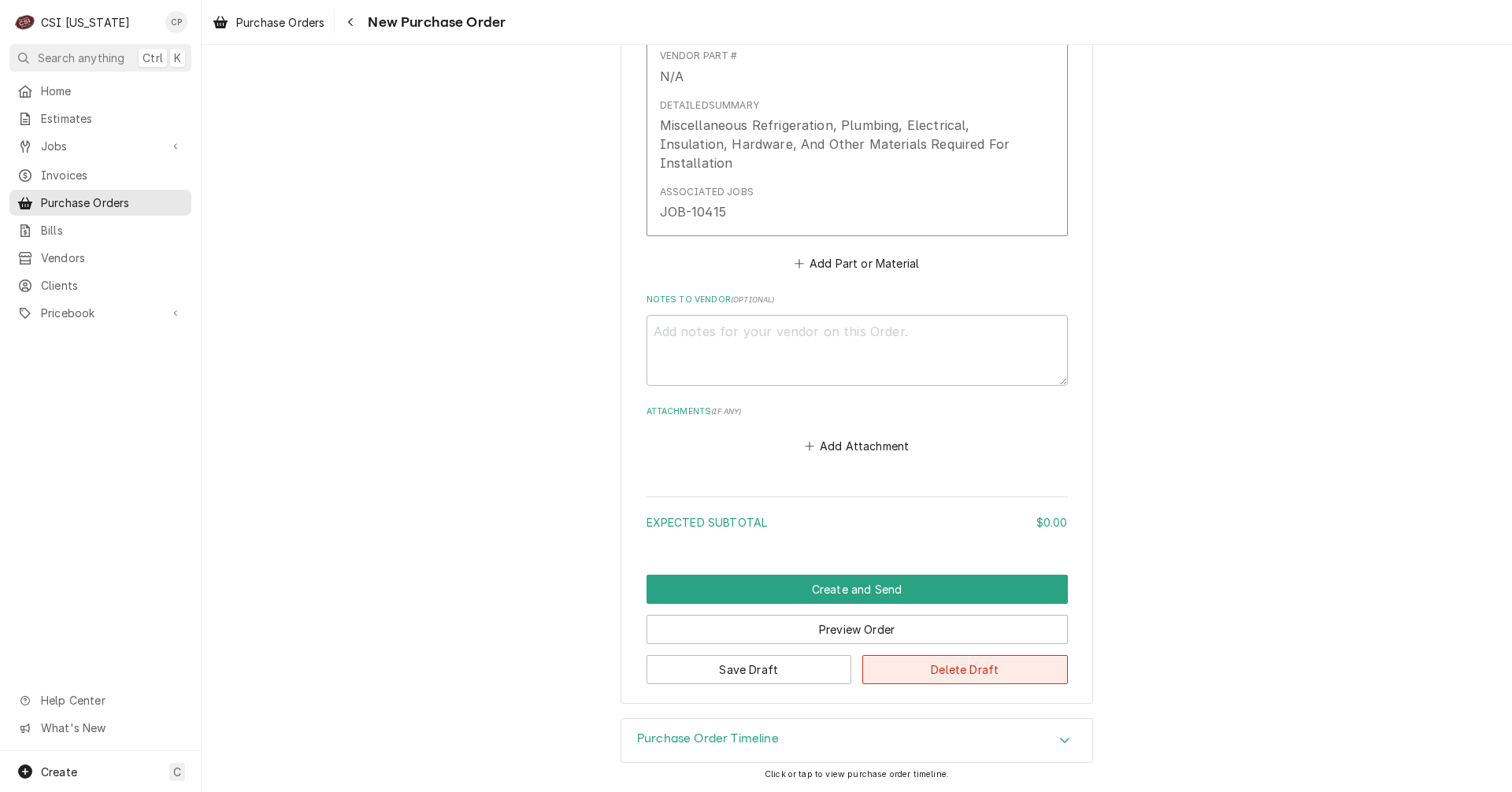
click at [974, 665] on button "Delete Draft" at bounding box center [965, 669] width 205 height 29
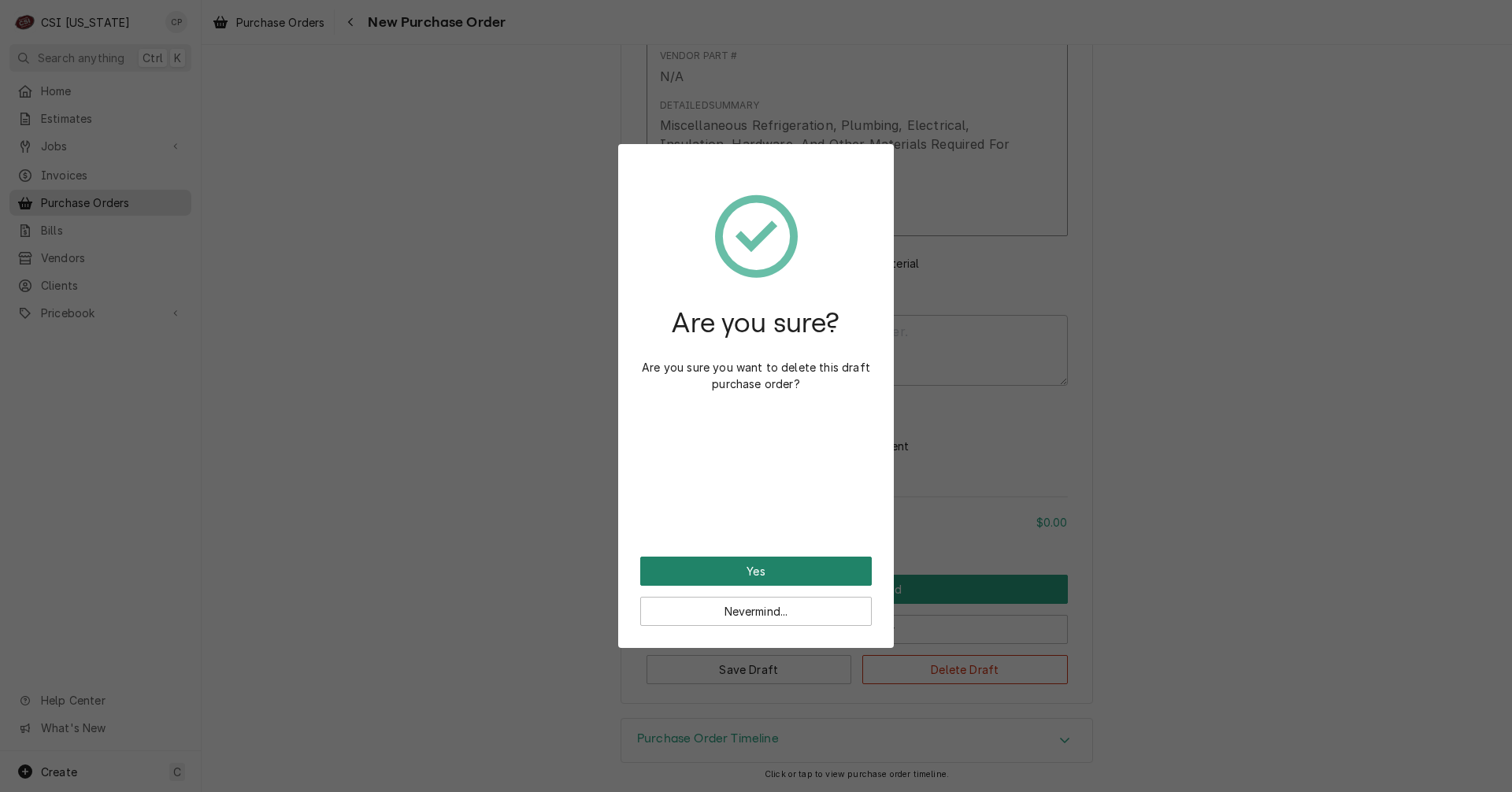
click at [767, 573] on button "Yes" at bounding box center [756, 571] width 232 height 29
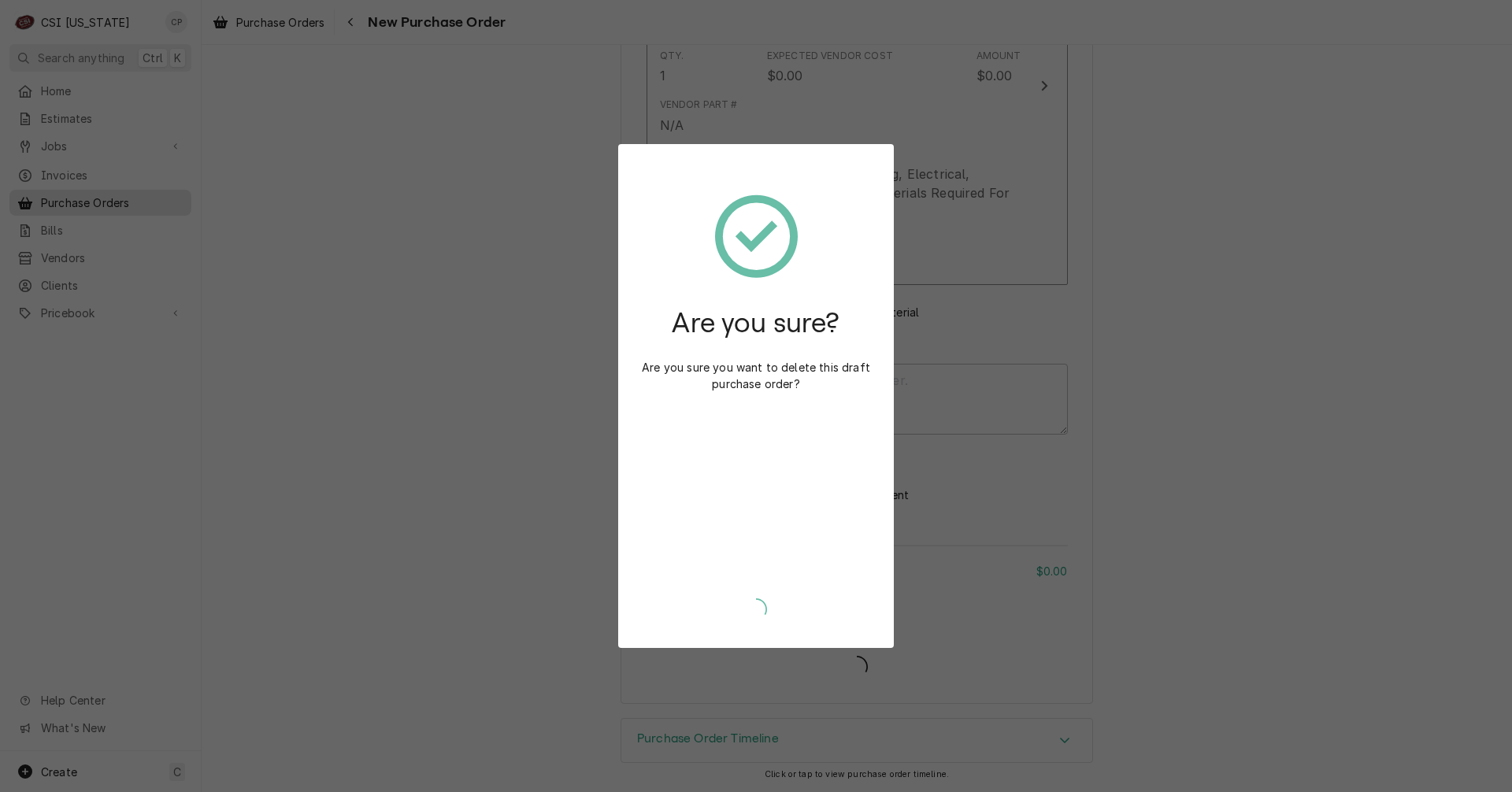
type textarea "x"
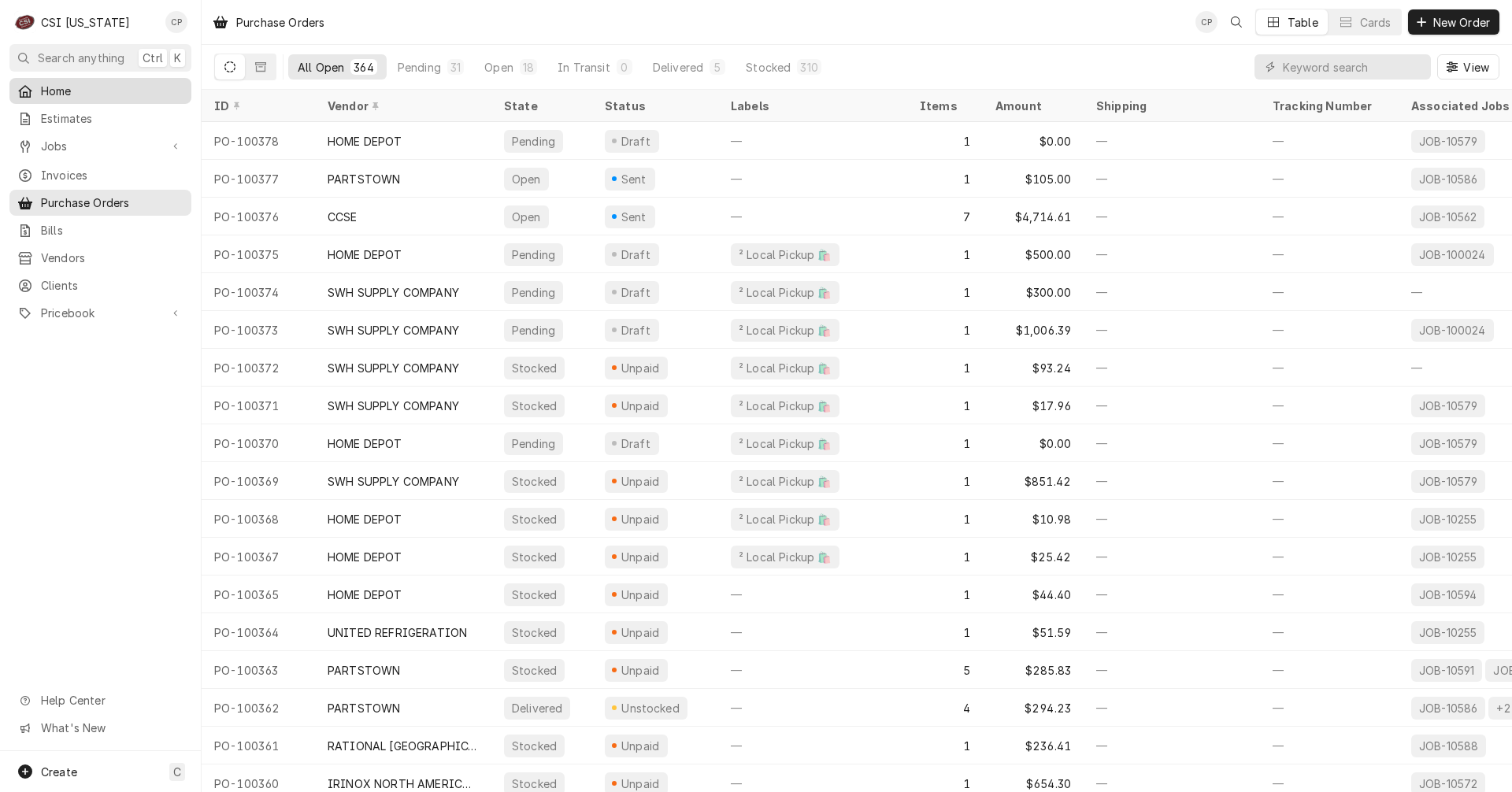
click at [89, 90] on span "Home" at bounding box center [111, 91] width 142 height 17
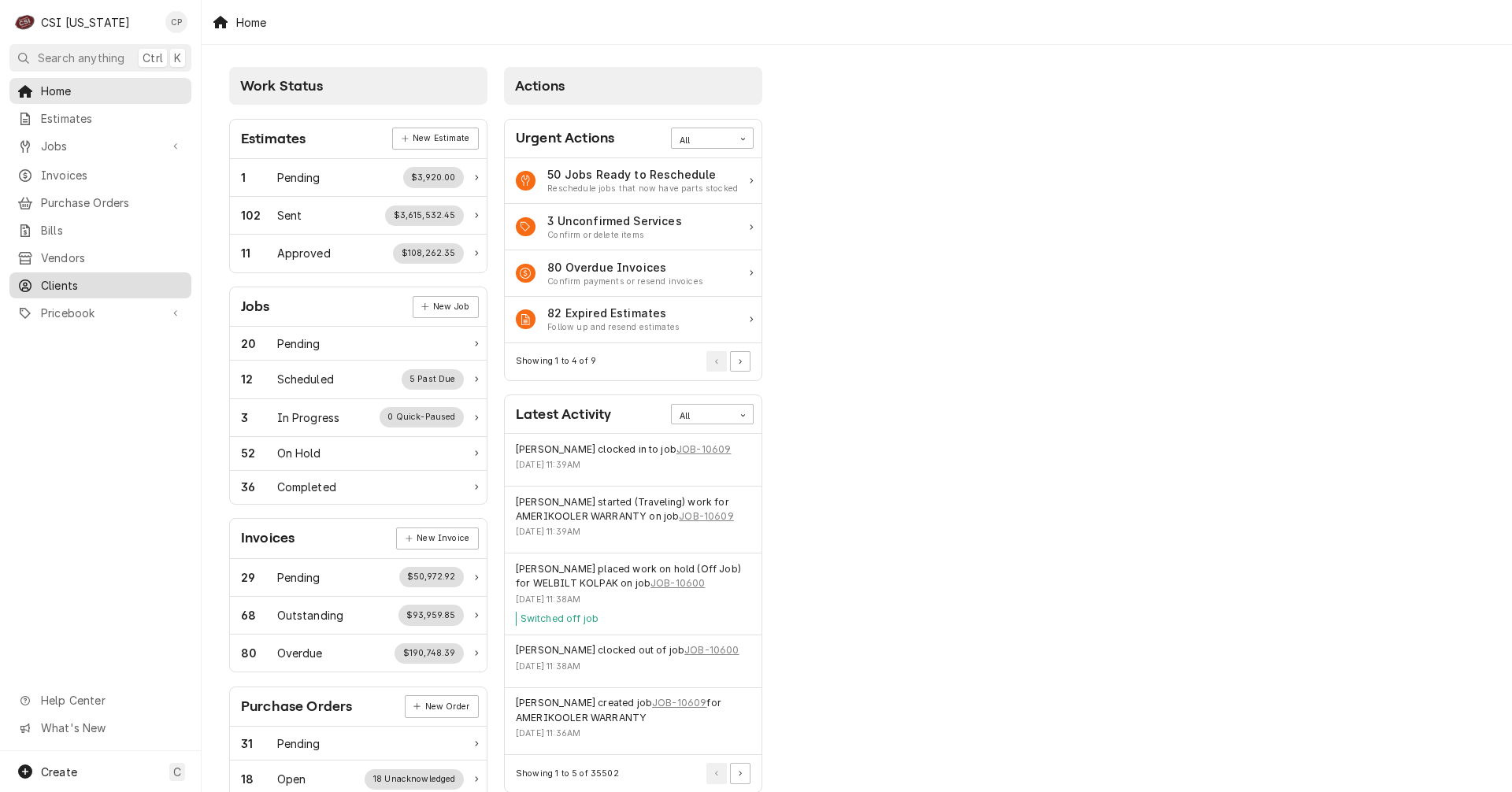
click at [65, 277] on span "Clients" at bounding box center [111, 285] width 142 height 17
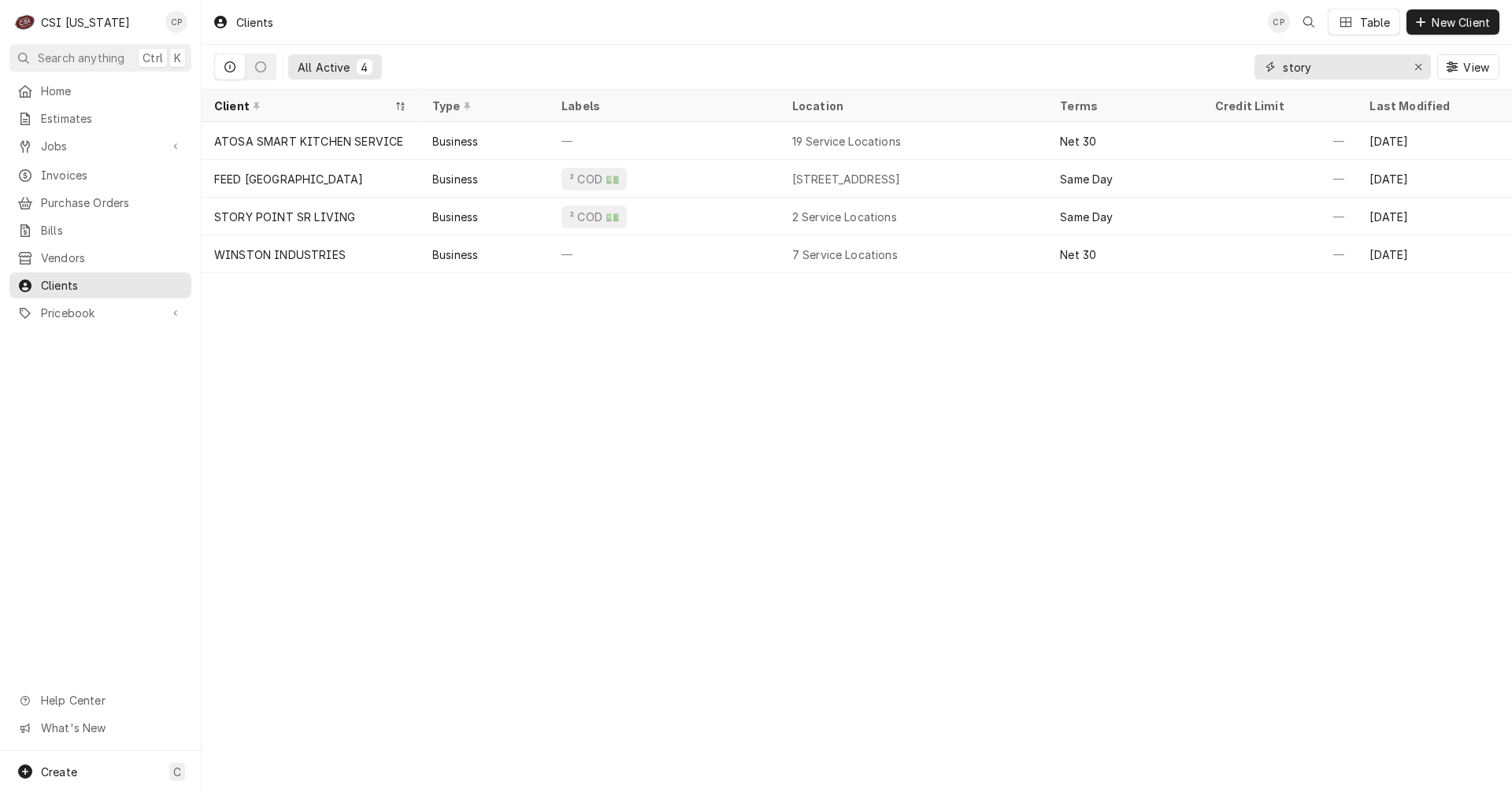
drag, startPoint x: 1324, startPoint y: 70, endPoint x: 1211, endPoint y: 73, distance: 113.0
click at [1211, 73] on div "All Active 4 story View" at bounding box center [856, 67] width 1285 height 44
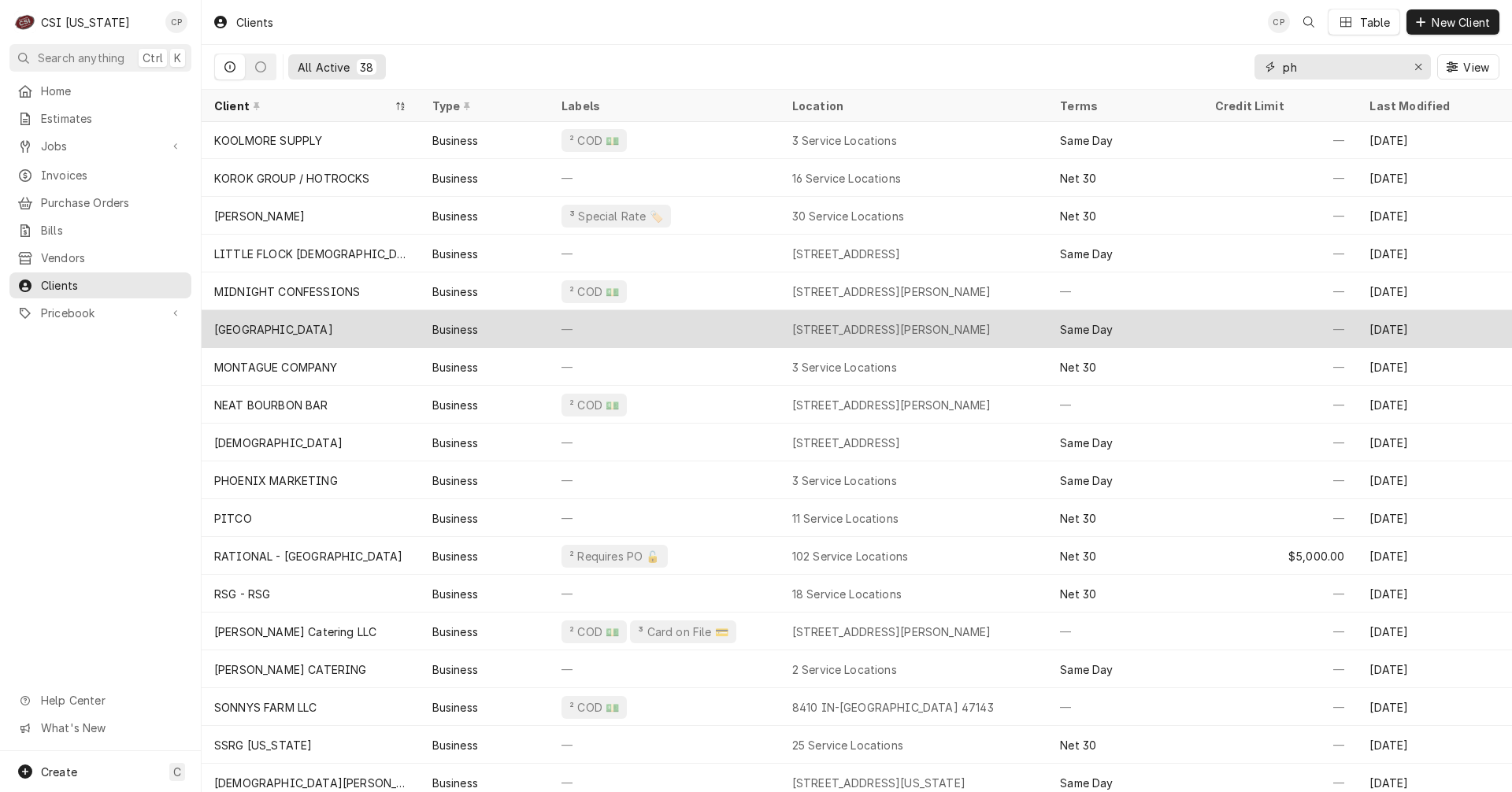
scroll to position [537, 0]
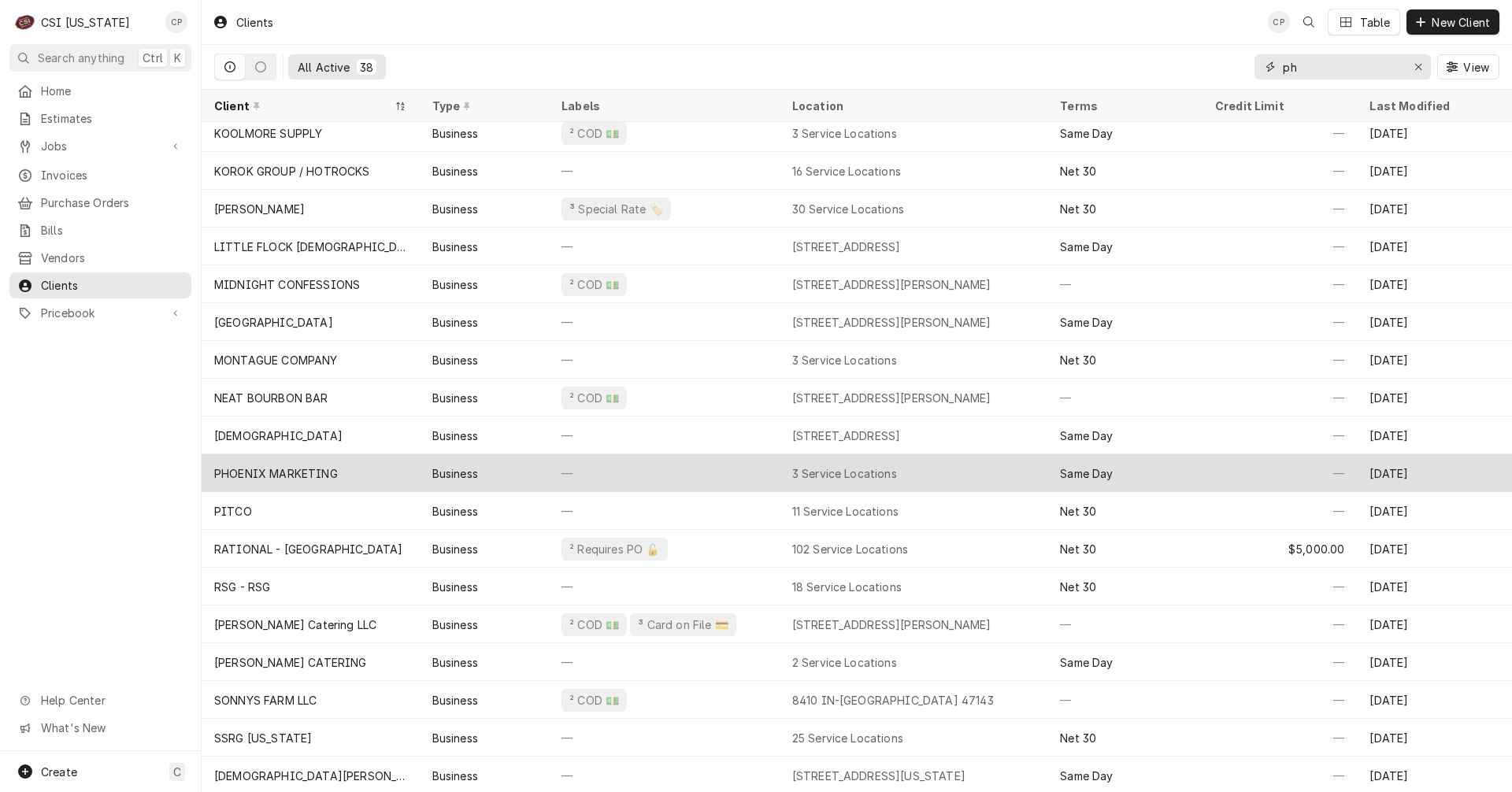
type input "ph"
click at [334, 468] on div "PHOENIX MARKETING" at bounding box center [275, 474] width 123 height 17
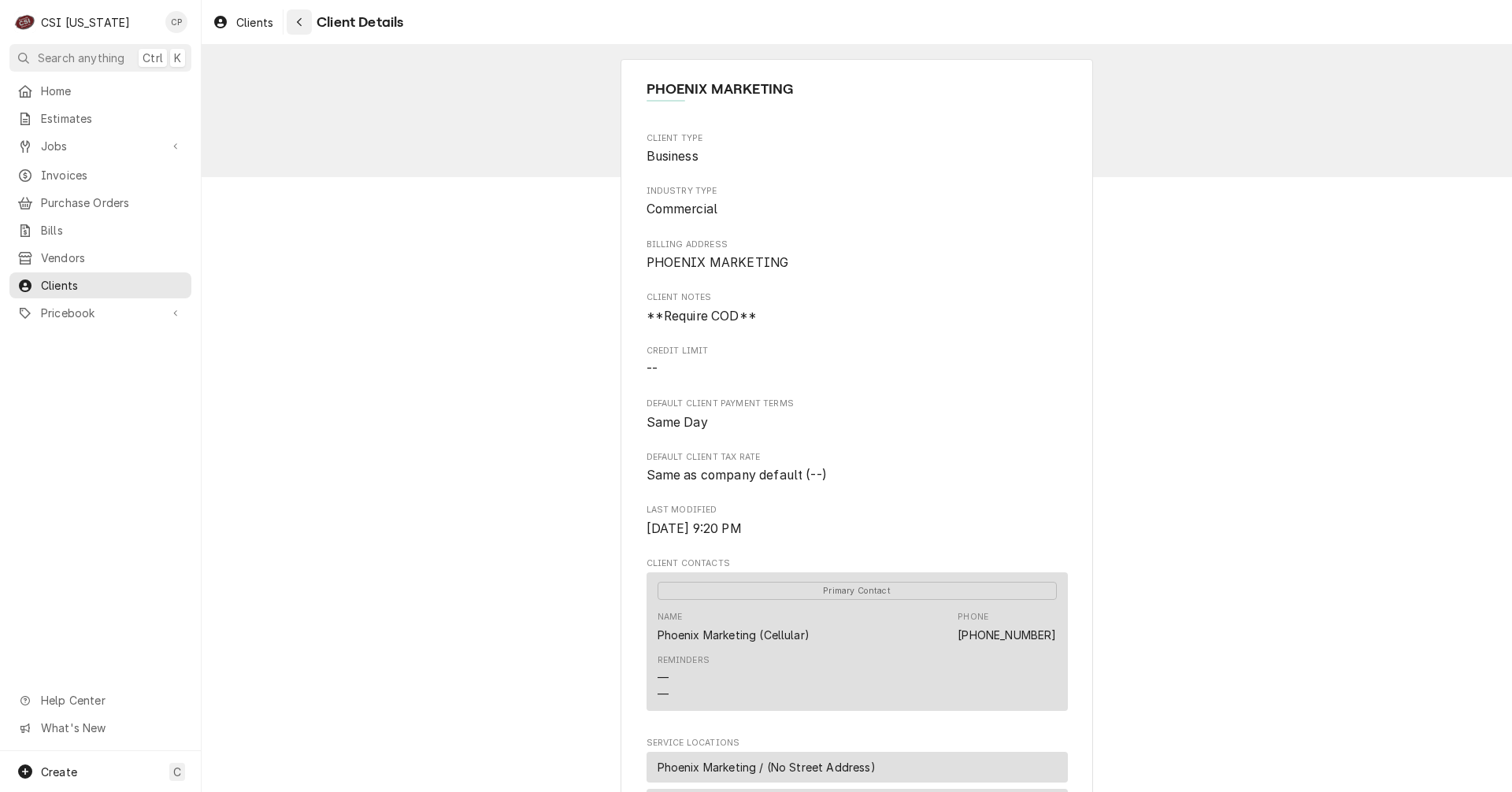
click at [300, 25] on icon "Navigate back" at bounding box center [300, 23] width 8 height 11
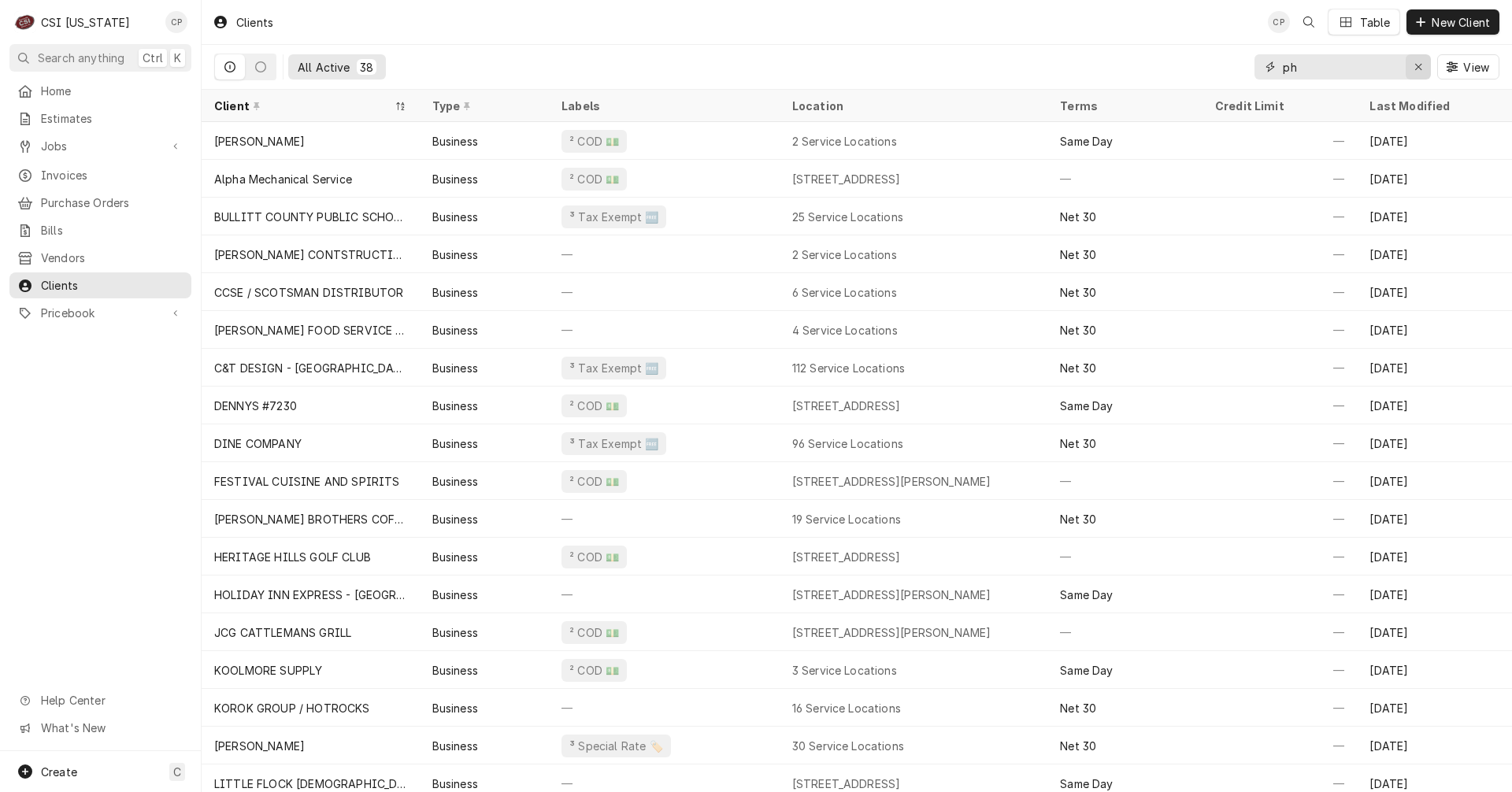
click at [1414, 63] on icon "Erase input" at bounding box center [1418, 67] width 8 height 11
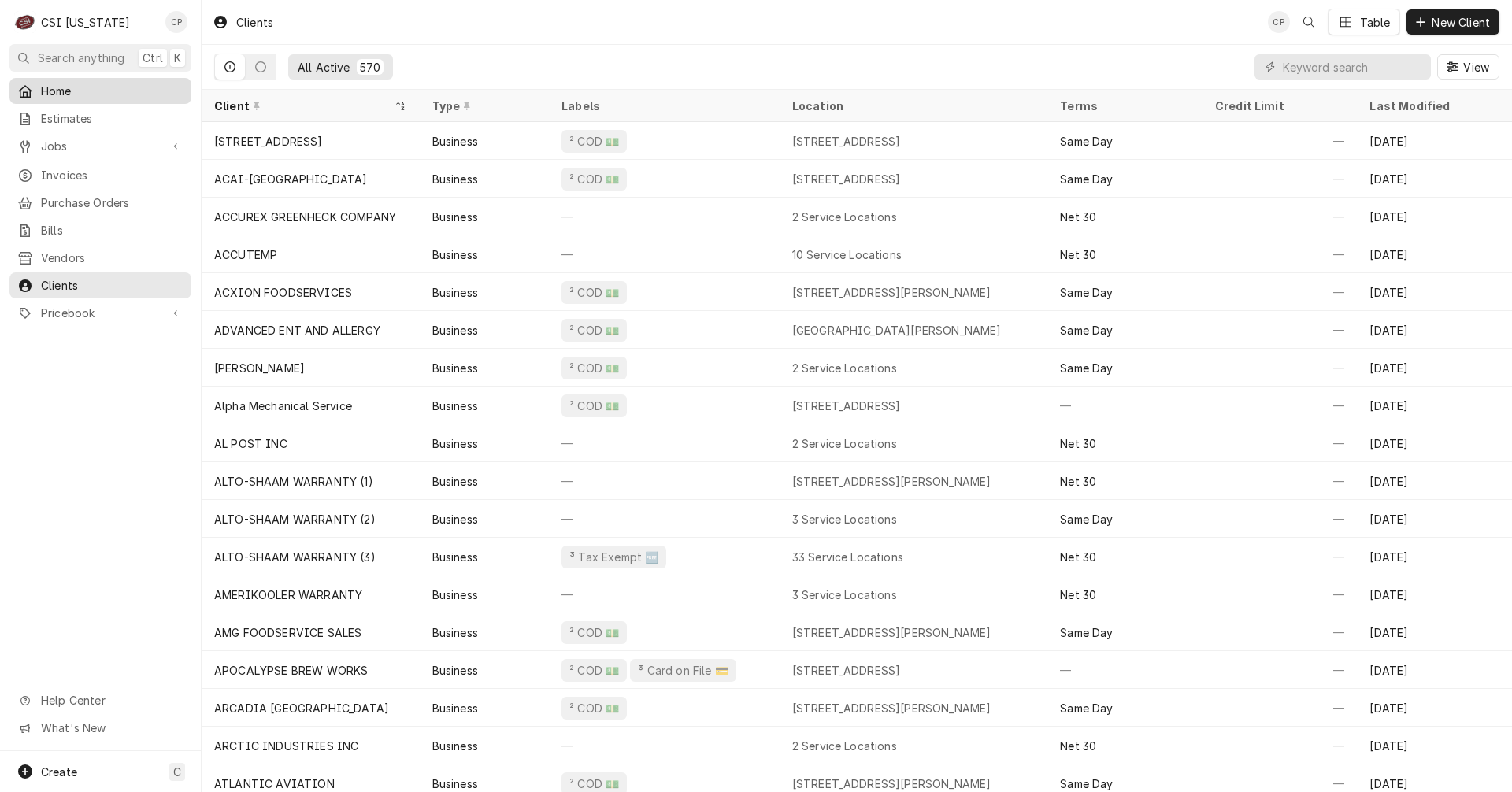
click at [84, 89] on span "Home" at bounding box center [111, 91] width 142 height 17
